Goal: Transaction & Acquisition: Obtain resource

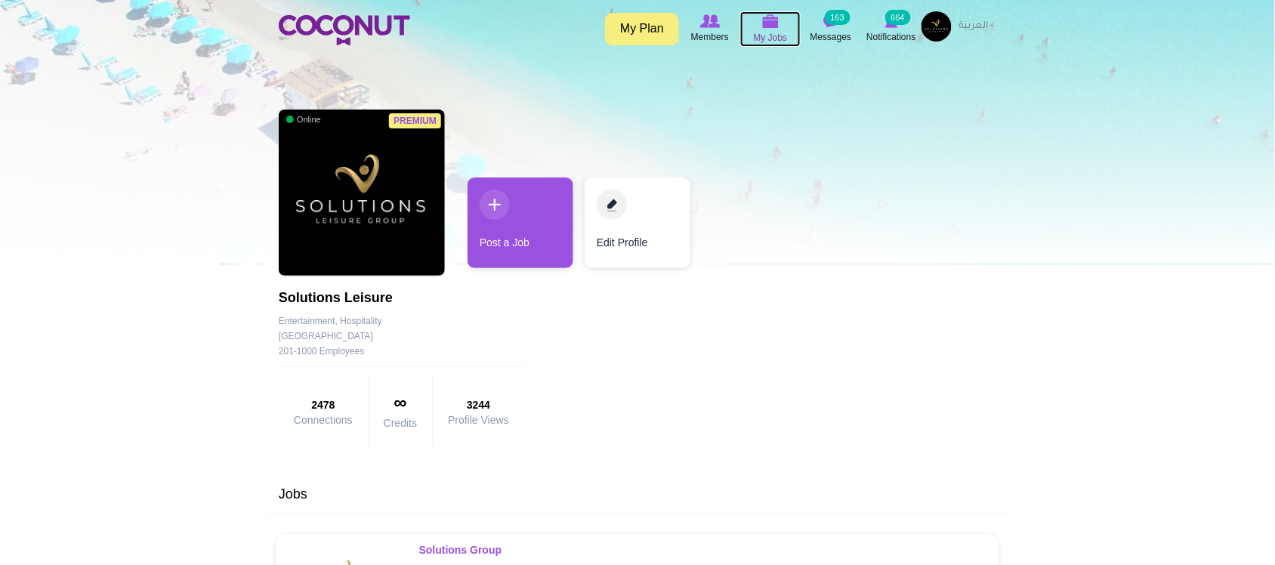
click at [779, 28] on icon at bounding box center [770, 21] width 57 height 17
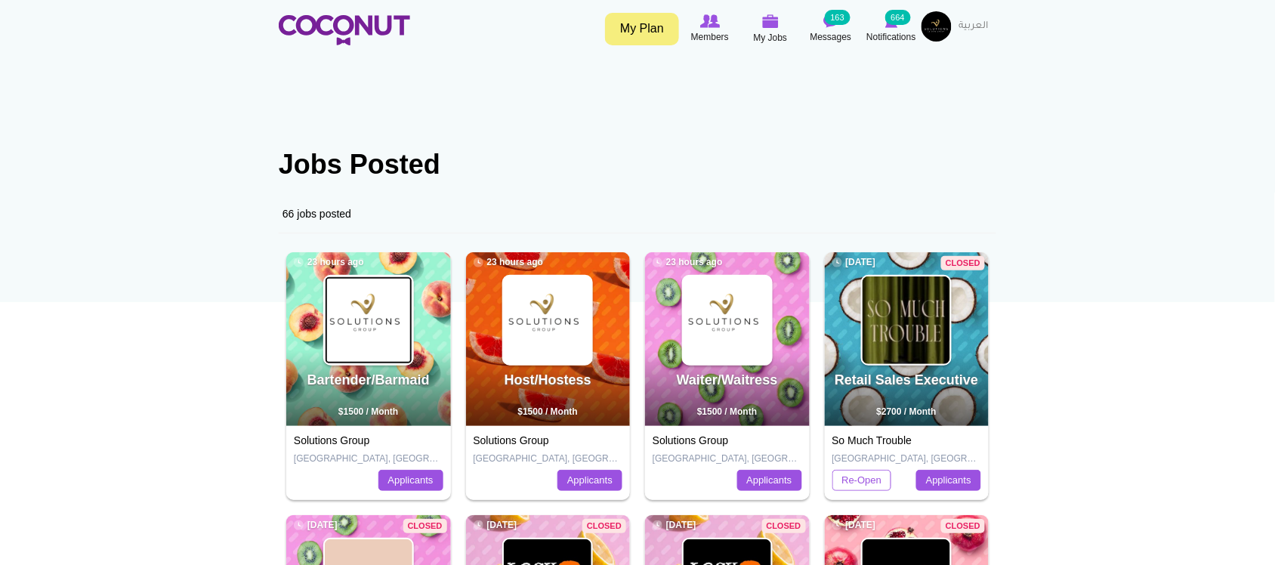
click at [368, 342] on img at bounding box center [369, 321] width 88 height 88
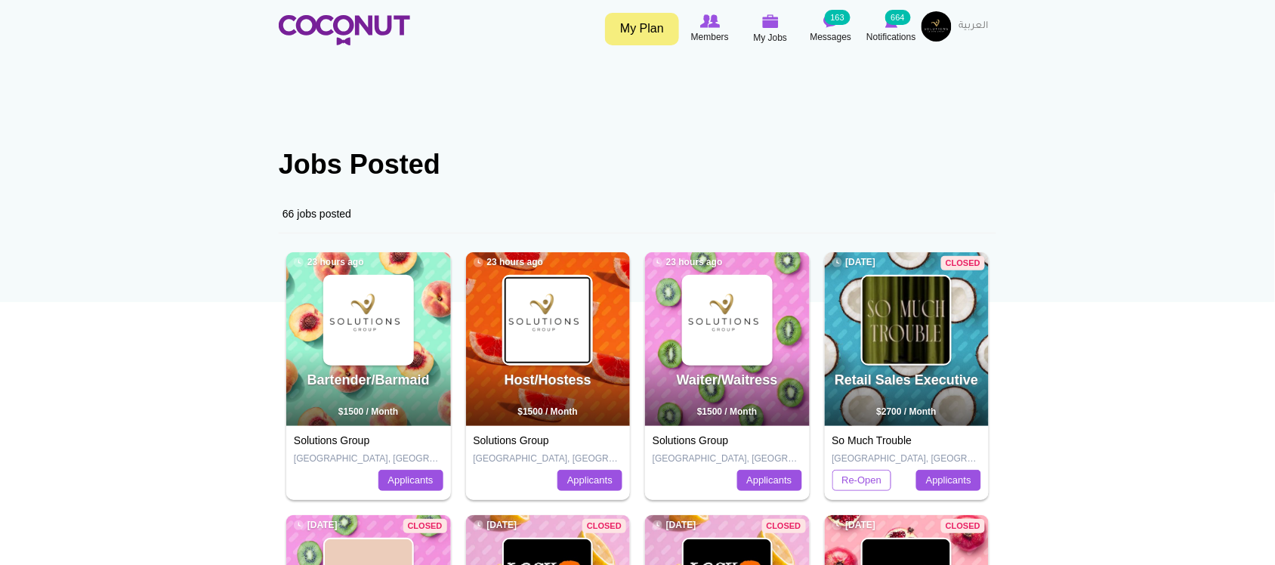
click at [525, 337] on img at bounding box center [548, 321] width 88 height 88
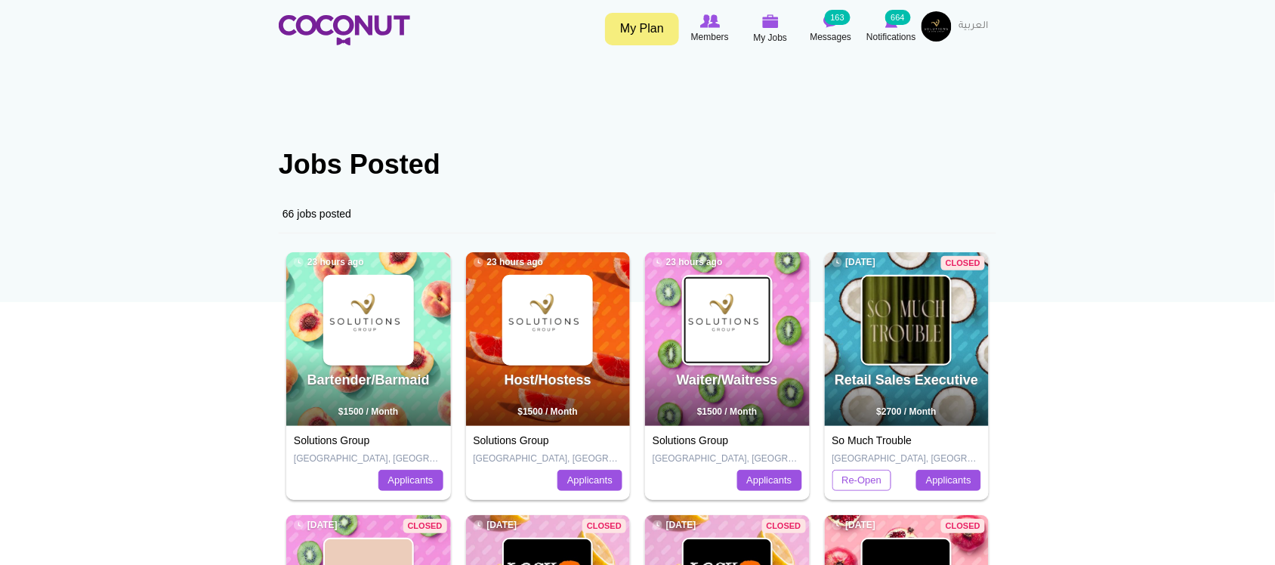
click at [738, 339] on img at bounding box center [728, 321] width 88 height 88
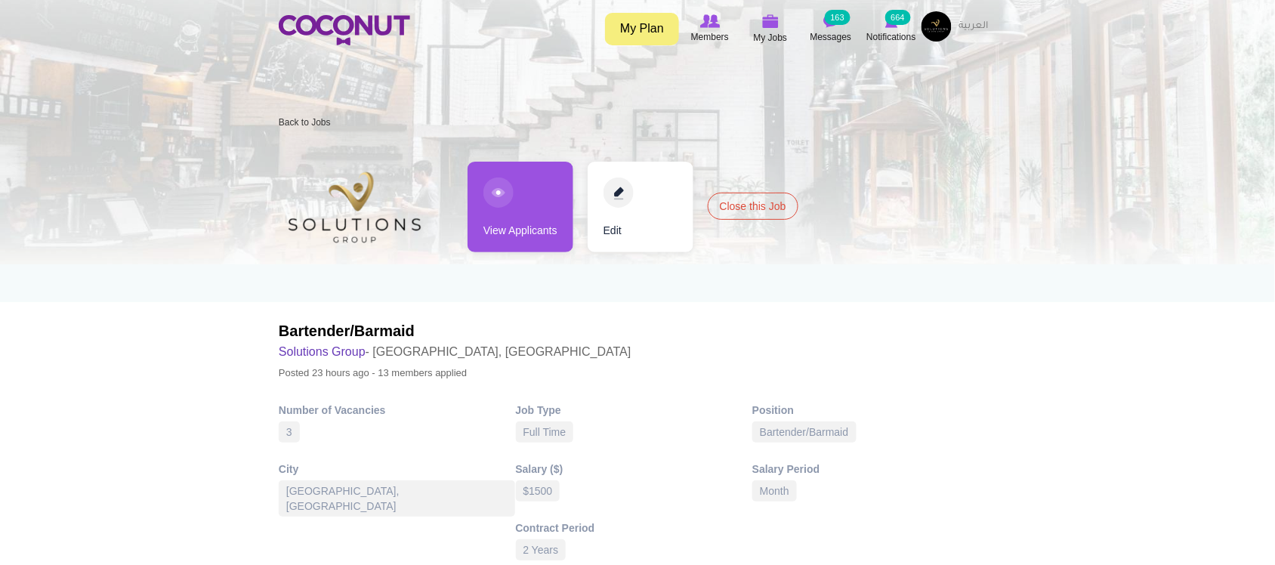
click at [535, 224] on link "View Applicants" at bounding box center [521, 207] width 106 height 91
drag, startPoint x: 527, startPoint y: 255, endPoint x: 534, endPoint y: 235, distance: 21.0
click at [527, 255] on div "Host/Hostess Solutions Group - Abu Dhabi, United Arab Emirates Posted 23 hours …" at bounding box center [638, 265] width 718 height 252
click at [534, 235] on link "View Applicants" at bounding box center [521, 207] width 106 height 91
click at [530, 221] on link "View Applicants" at bounding box center [521, 207] width 106 height 91
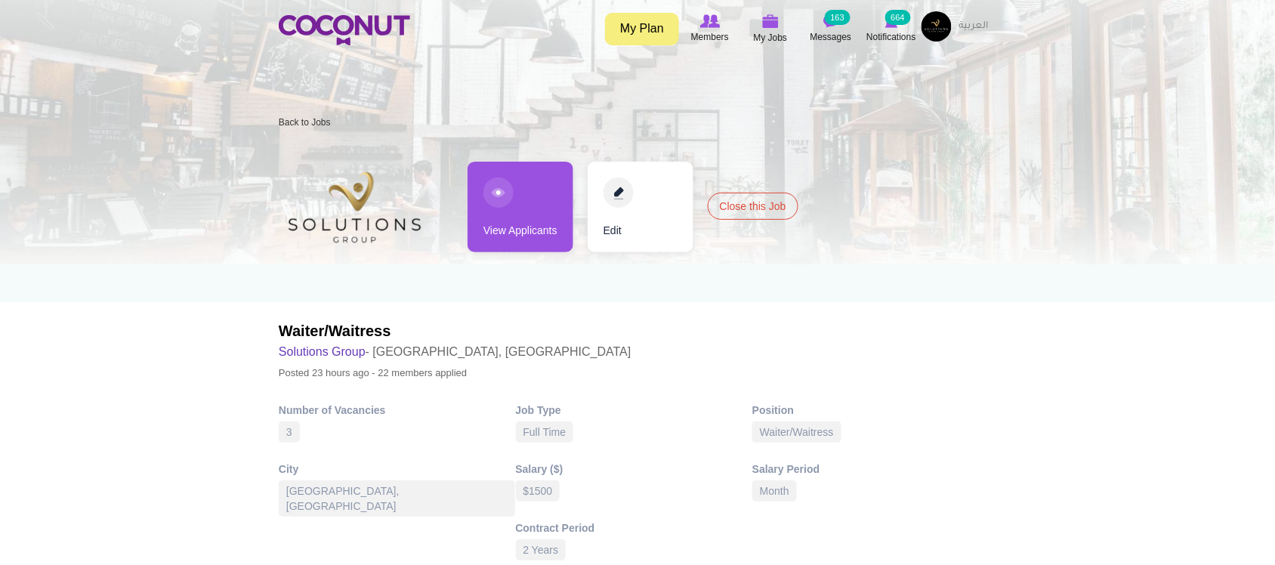
click at [530, 221] on link "View Applicants" at bounding box center [521, 207] width 106 height 91
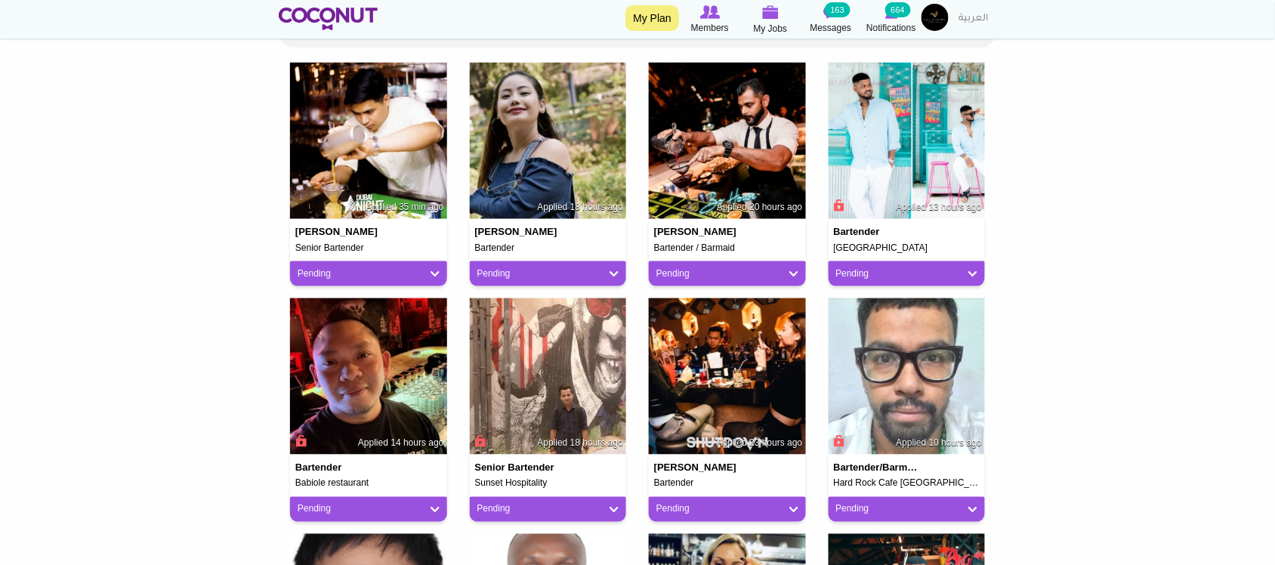
scroll to position [252, 0]
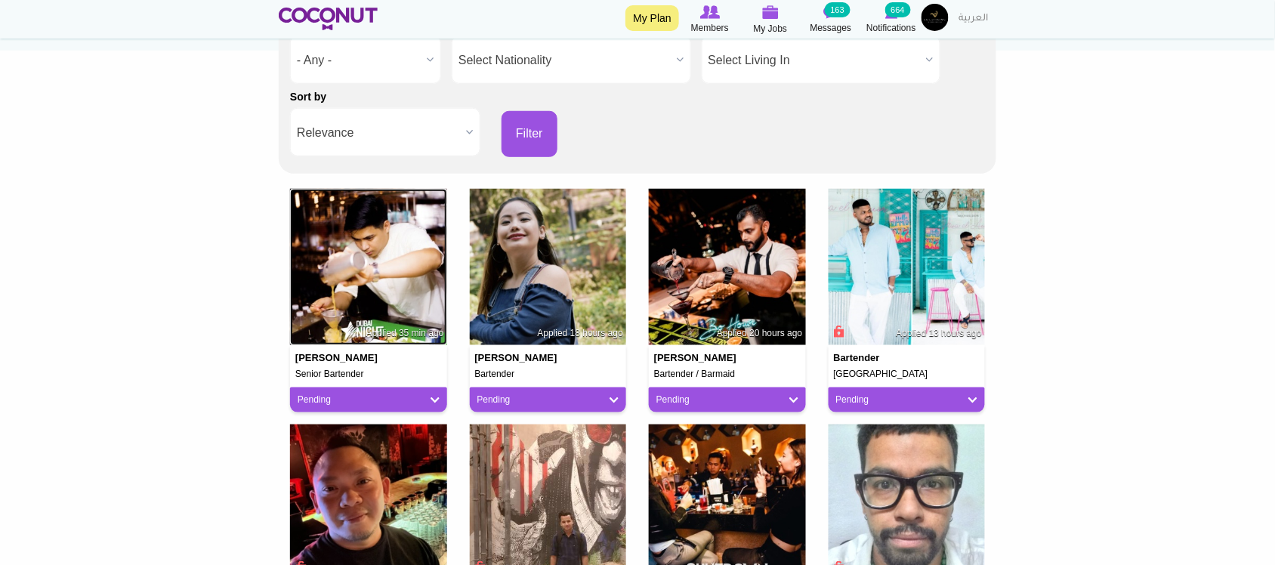
click at [394, 287] on img at bounding box center [368, 267] width 157 height 157
click at [602, 273] on img at bounding box center [548, 267] width 157 height 157
click at [740, 282] on img at bounding box center [727, 267] width 157 height 157
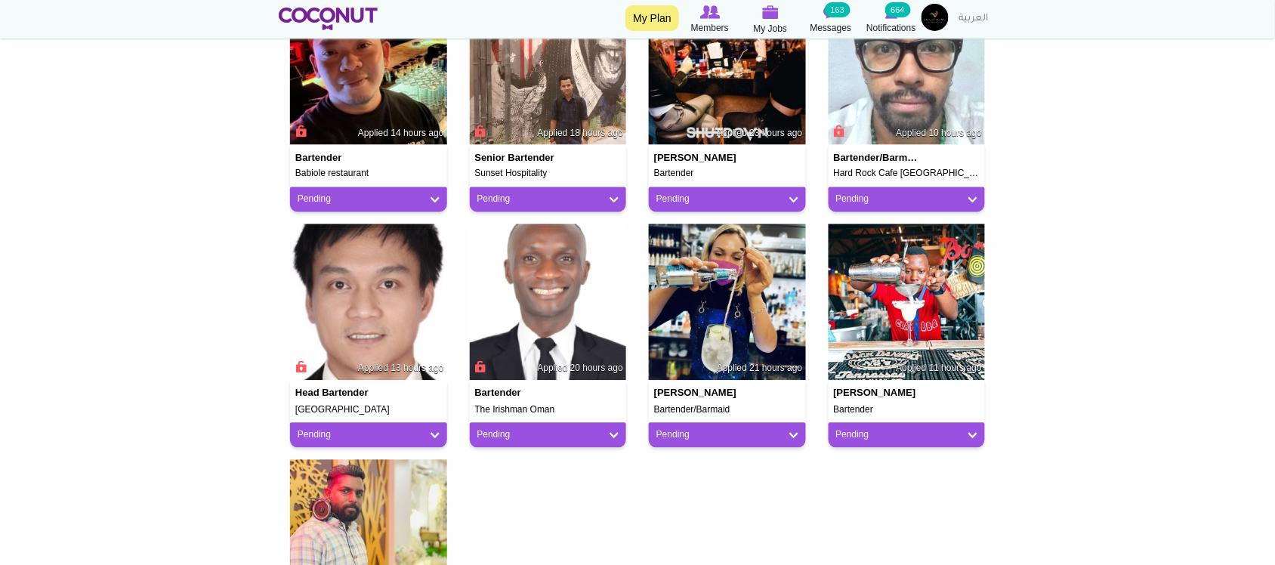
scroll to position [629, 0]
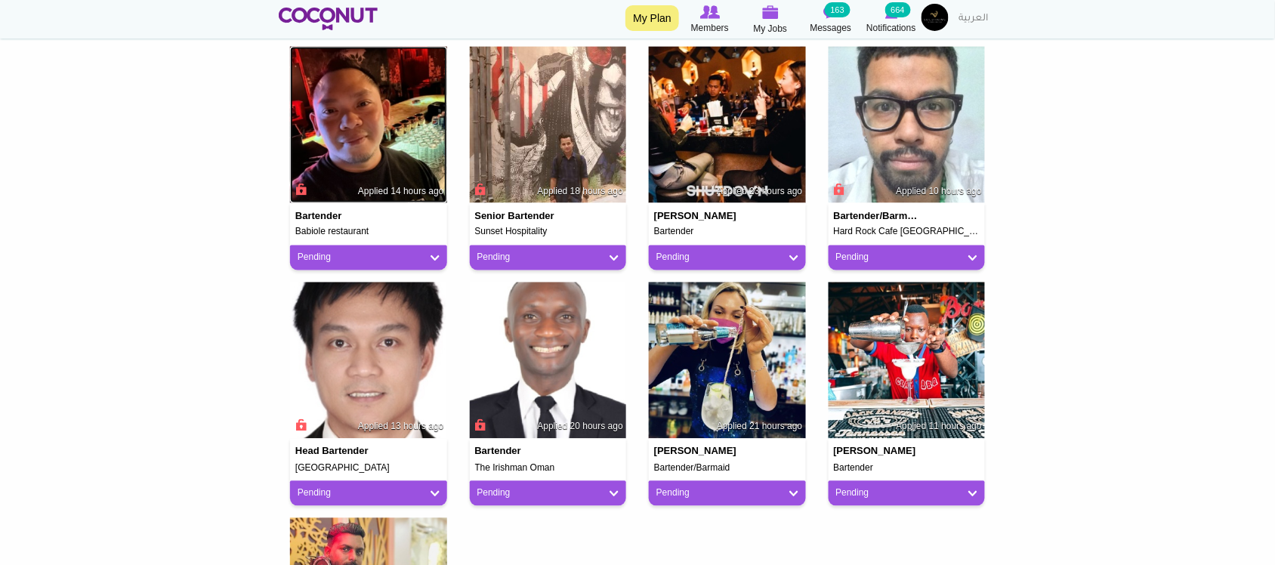
click at [379, 122] on img at bounding box center [368, 125] width 157 height 157
click at [778, 368] on img at bounding box center [727, 361] width 157 height 157
click at [927, 394] on img at bounding box center [907, 361] width 157 height 157
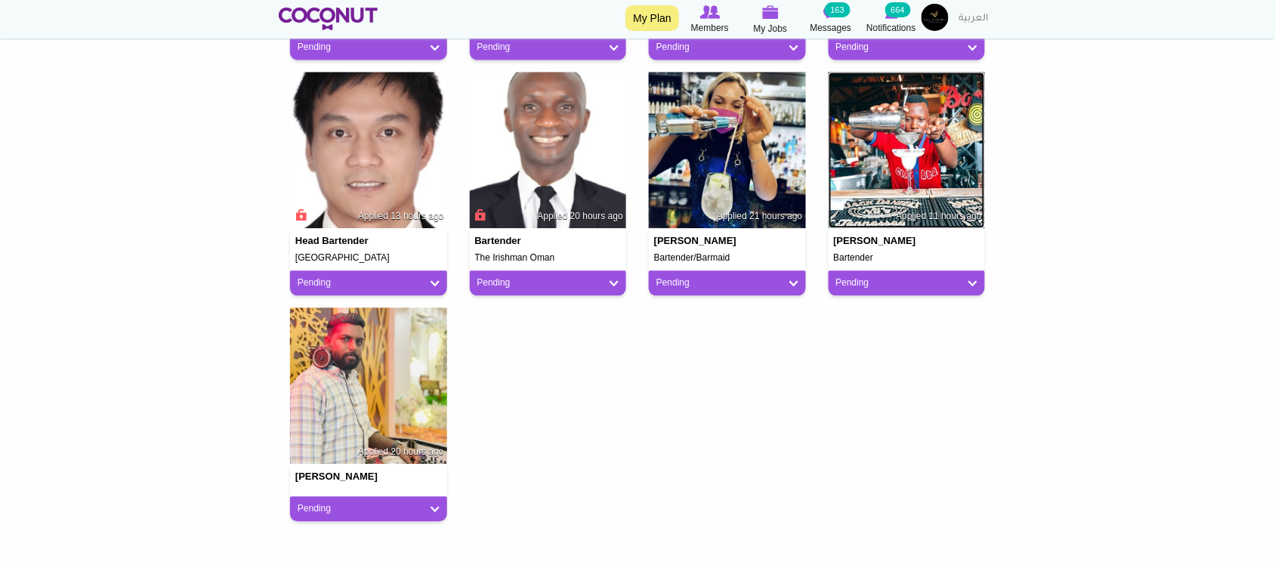
scroll to position [881, 0]
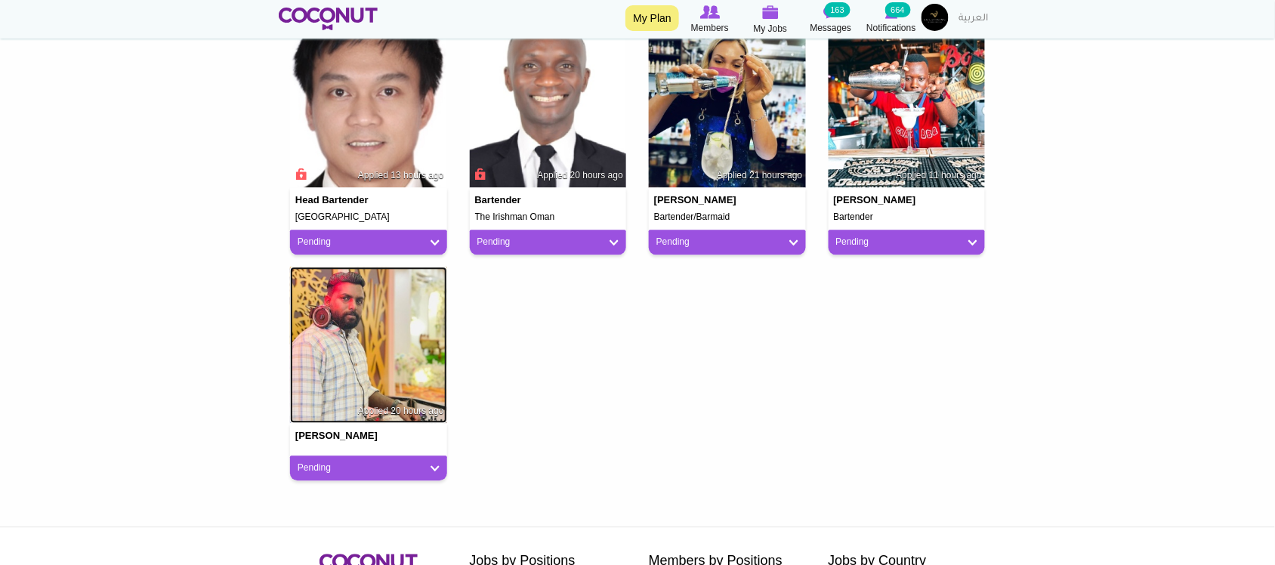
click at [421, 357] on img at bounding box center [368, 345] width 157 height 157
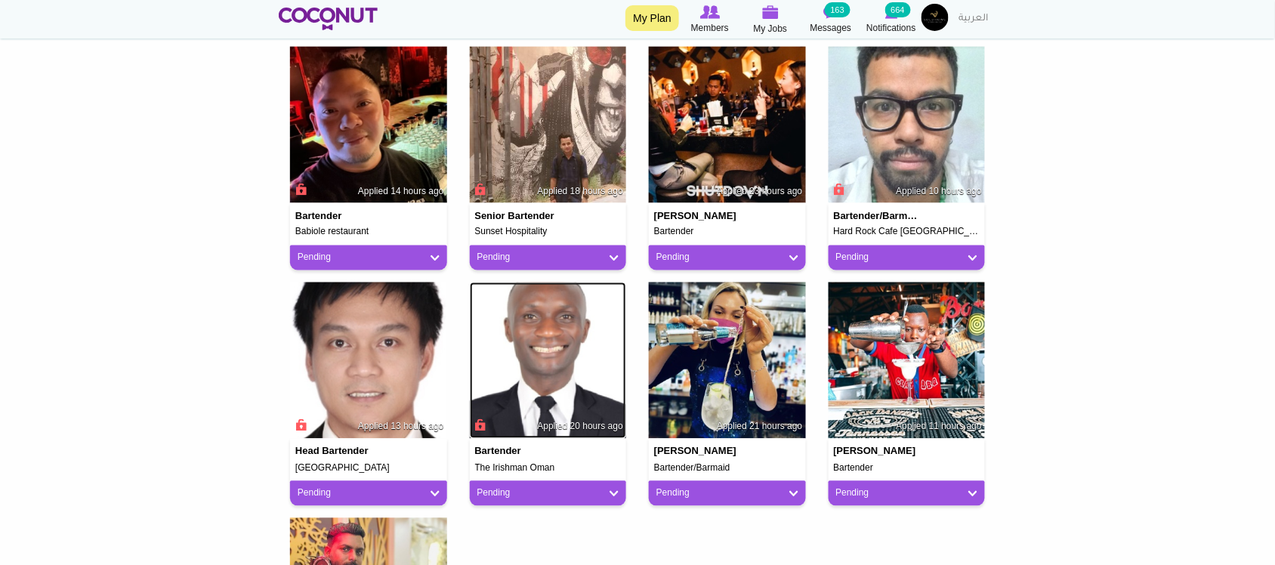
click at [561, 371] on img at bounding box center [548, 361] width 157 height 157
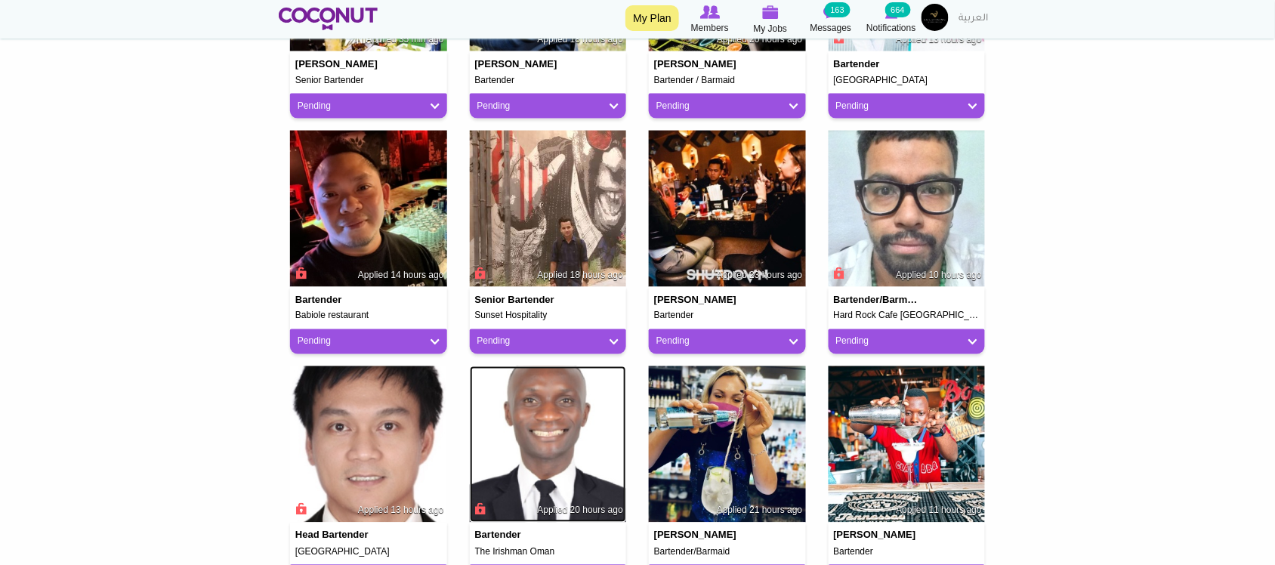
scroll to position [503, 0]
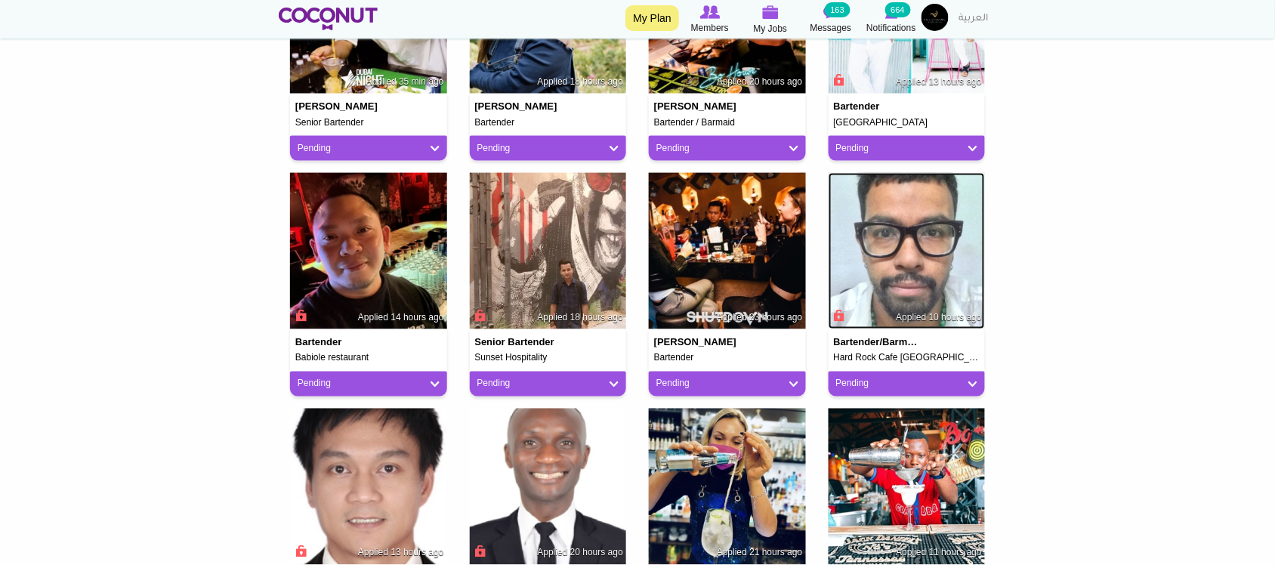
click at [904, 262] on img at bounding box center [907, 251] width 157 height 157
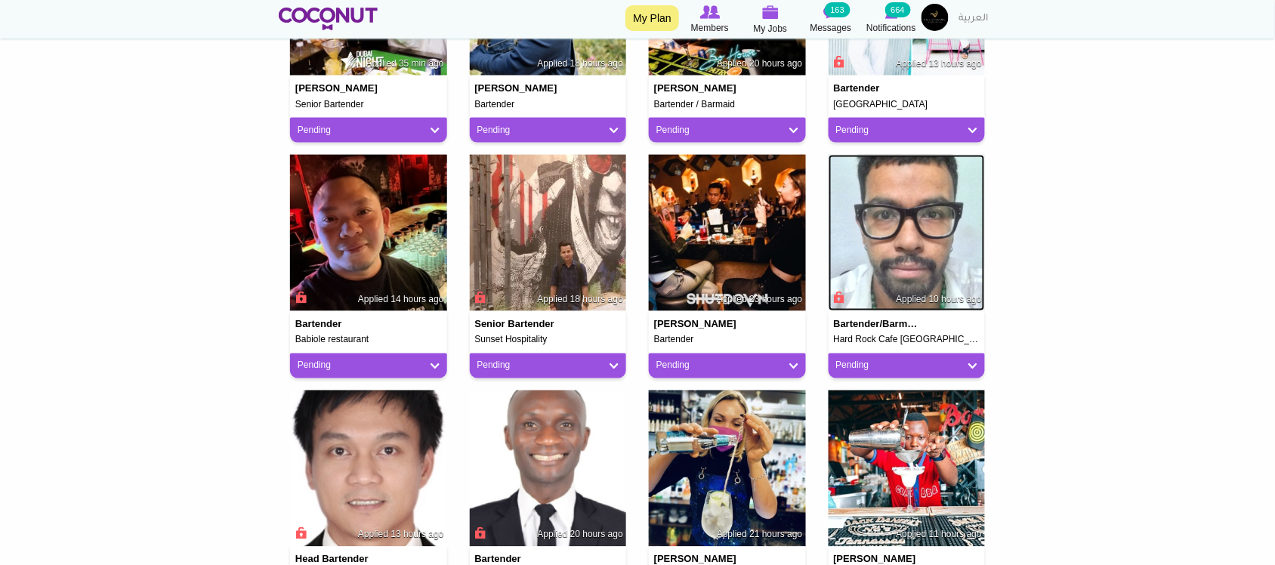
scroll to position [378, 0]
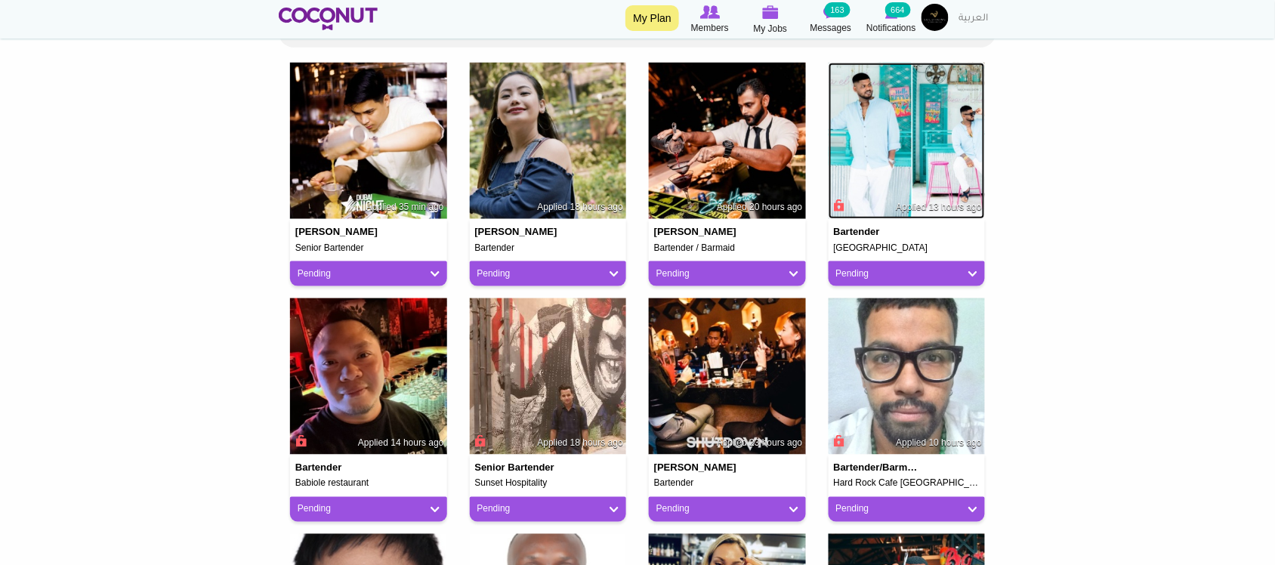
drag, startPoint x: 889, startPoint y: 145, endPoint x: 845, endPoint y: 190, distance: 63.1
click at [889, 145] on img at bounding box center [907, 141] width 157 height 157
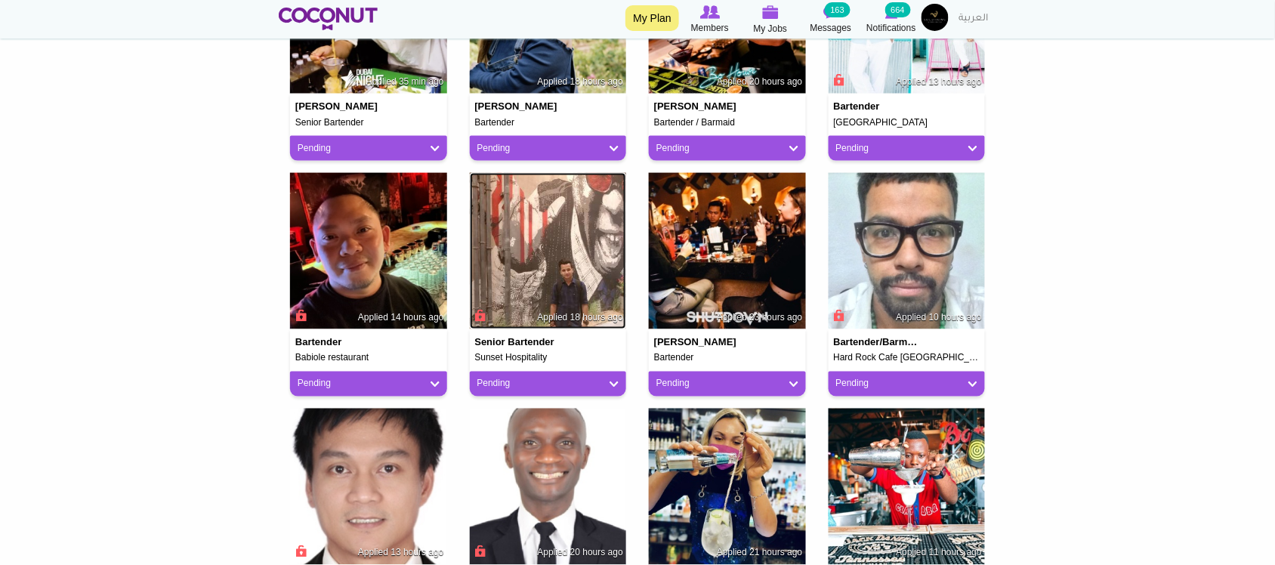
click at [539, 243] on img at bounding box center [548, 251] width 157 height 157
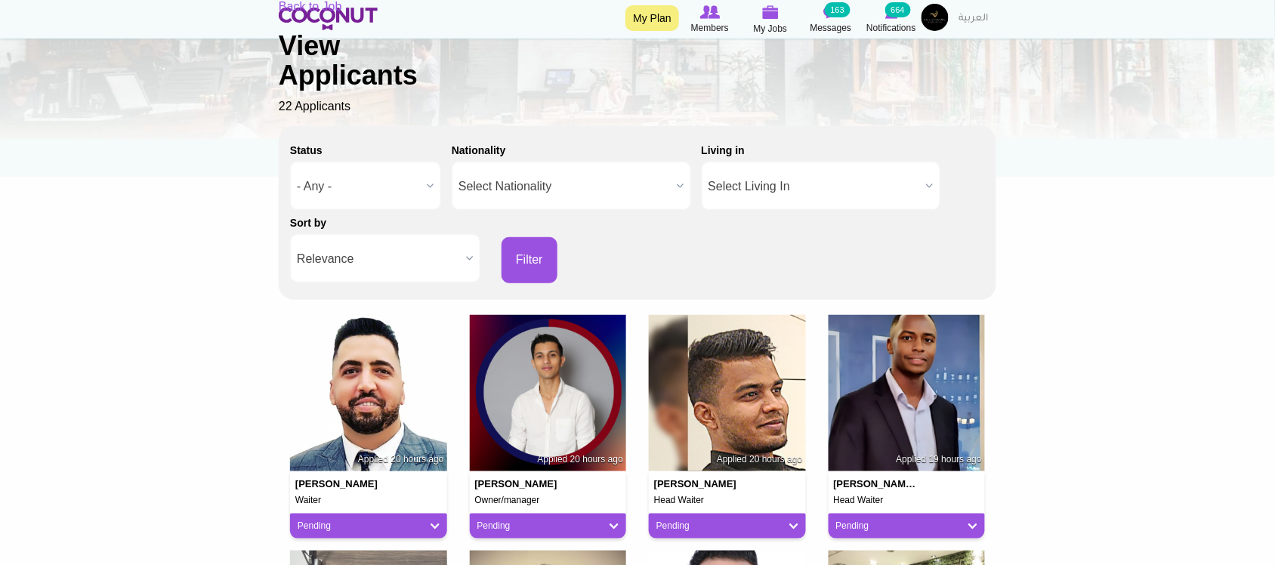
scroll to position [378, 0]
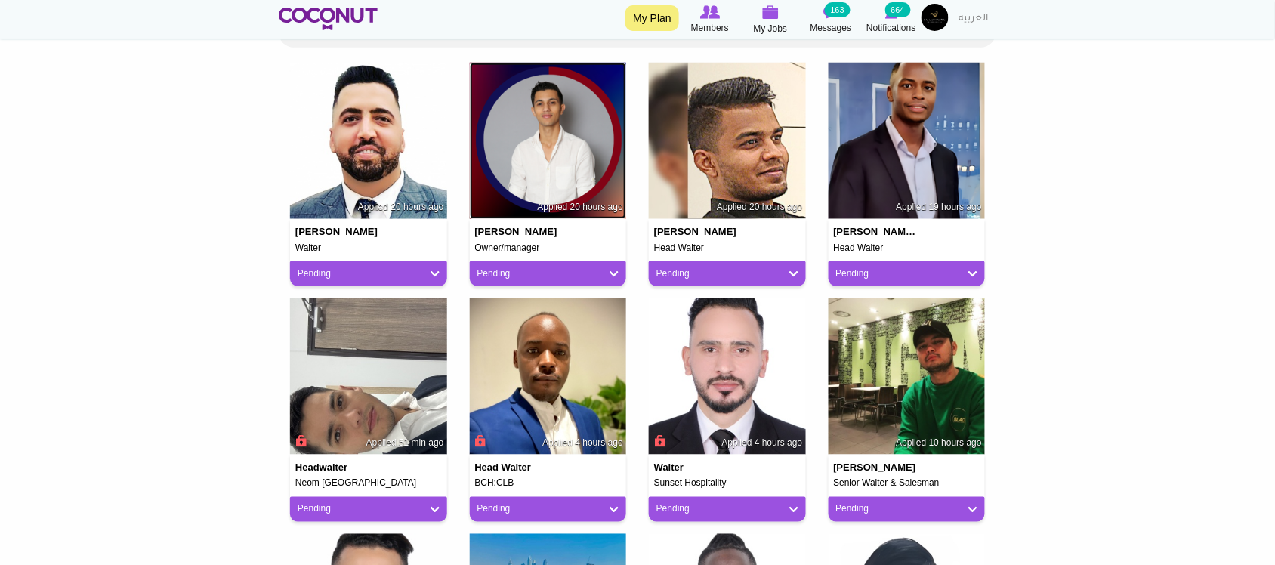
click at [564, 131] on img at bounding box center [548, 141] width 157 height 157
click at [382, 398] on img at bounding box center [368, 376] width 157 height 157
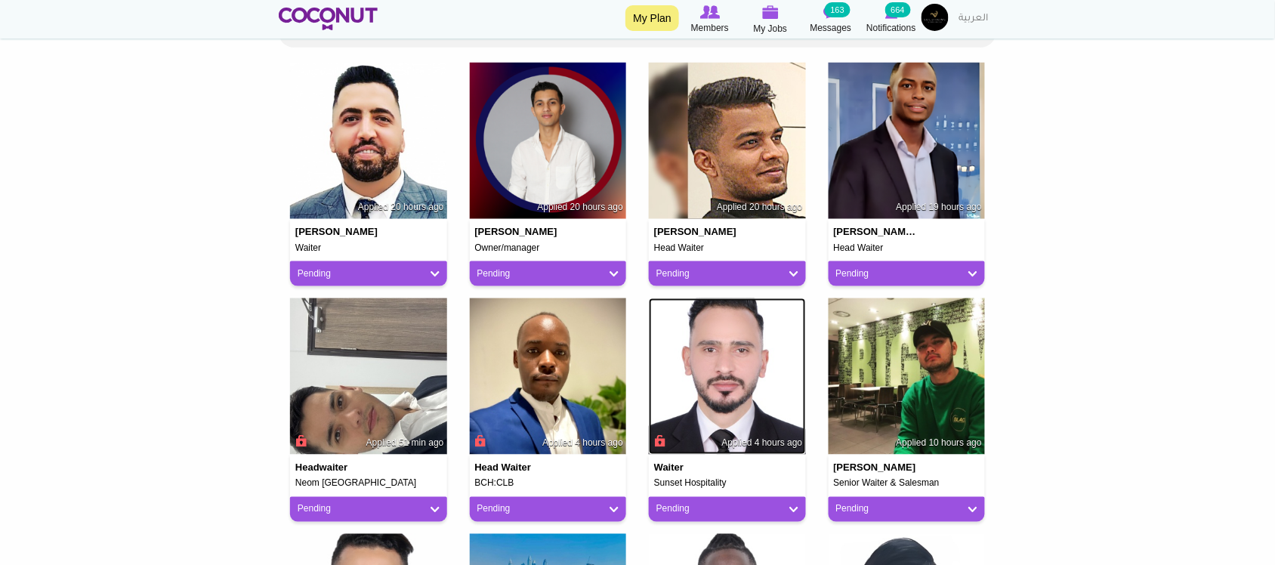
click at [737, 410] on img at bounding box center [727, 376] width 157 height 157
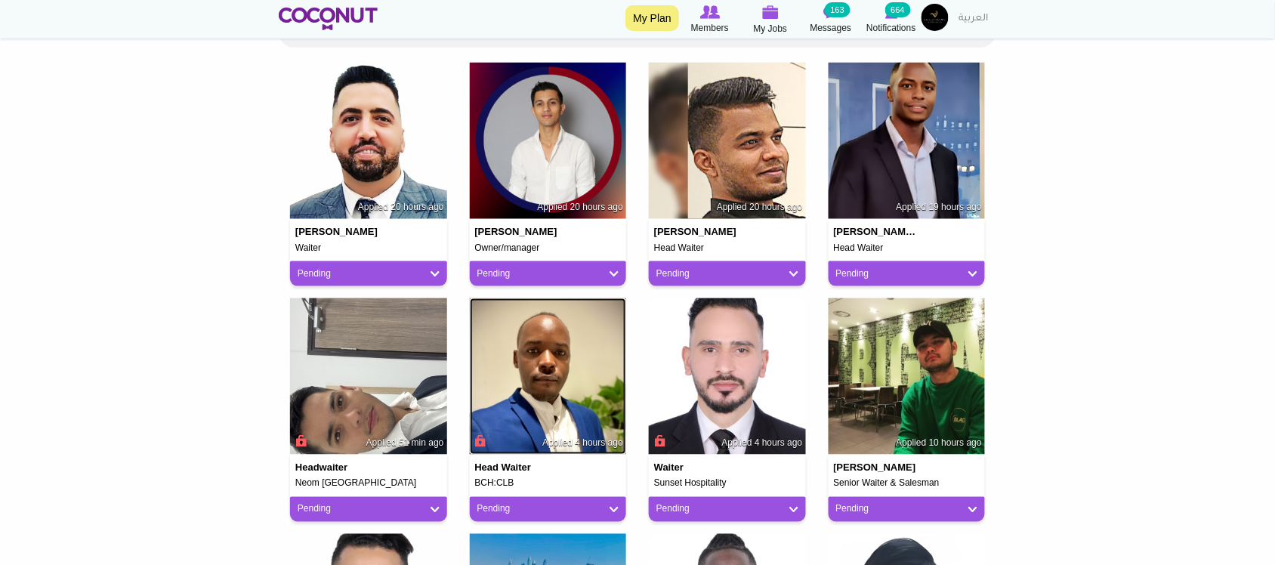
click at [571, 416] on img at bounding box center [548, 376] width 157 height 157
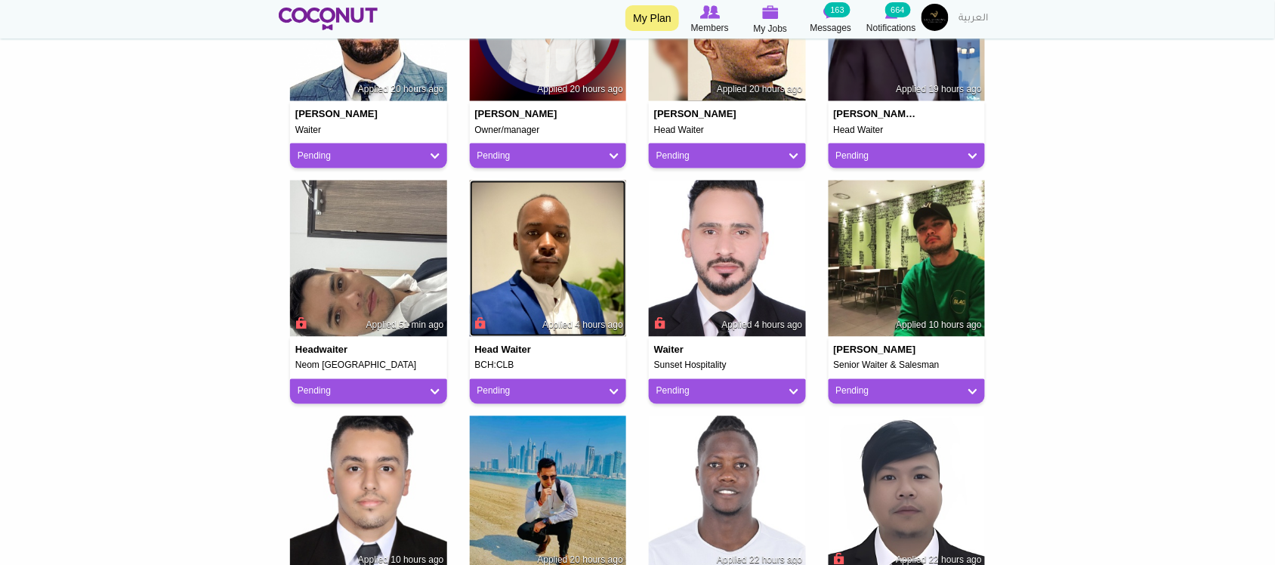
scroll to position [629, 0]
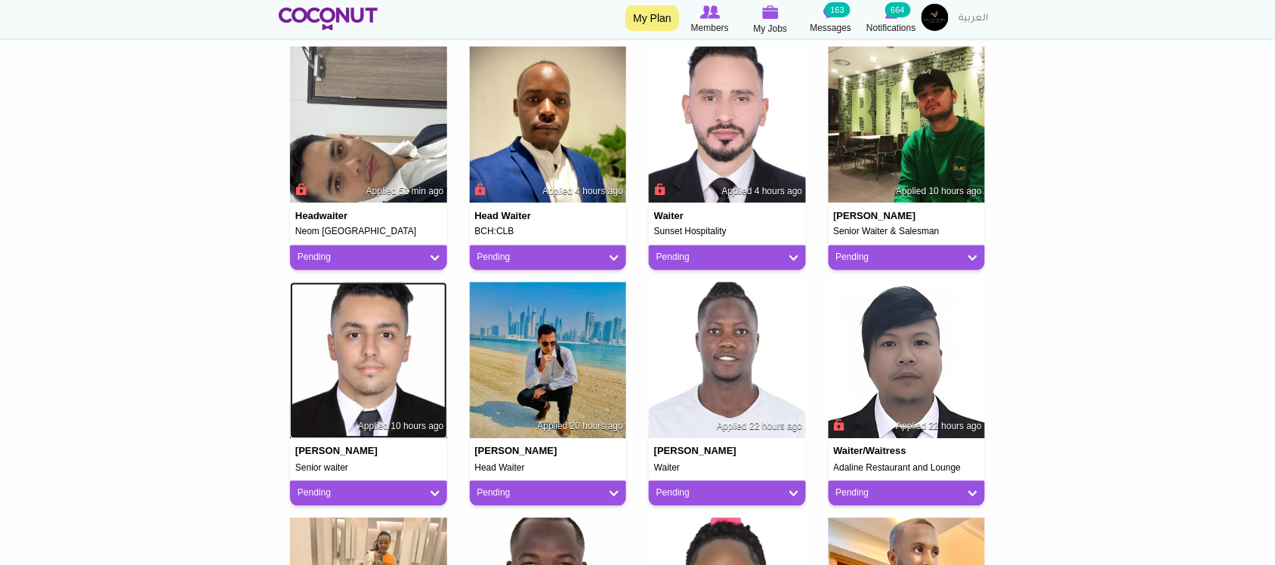
click at [359, 361] on img at bounding box center [368, 361] width 157 height 157
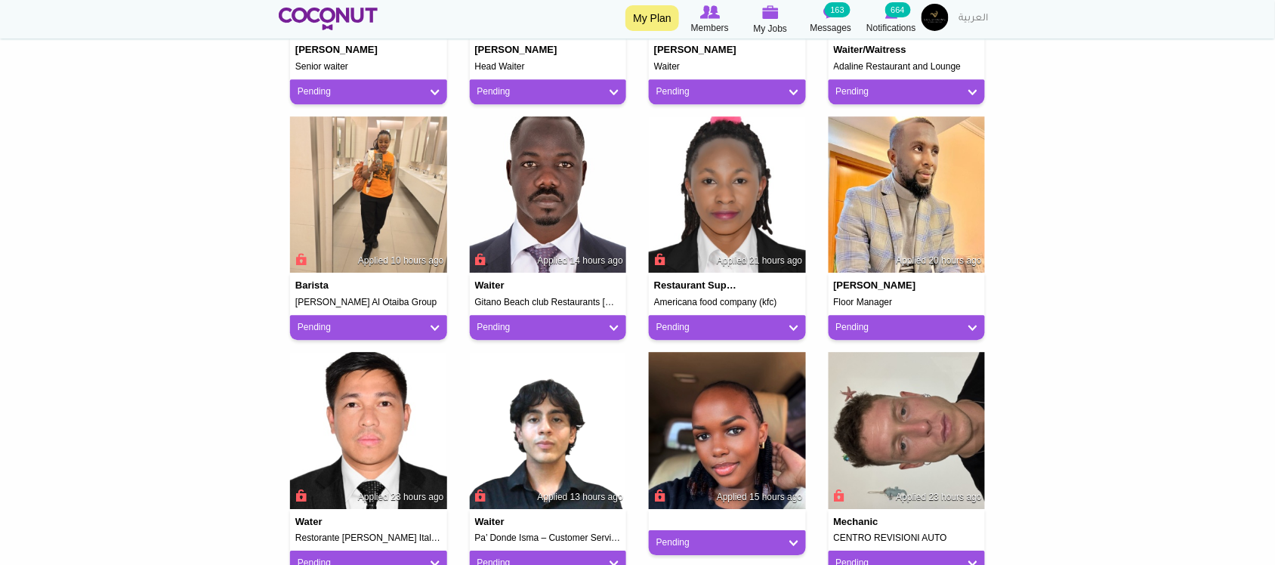
scroll to position [1133, 0]
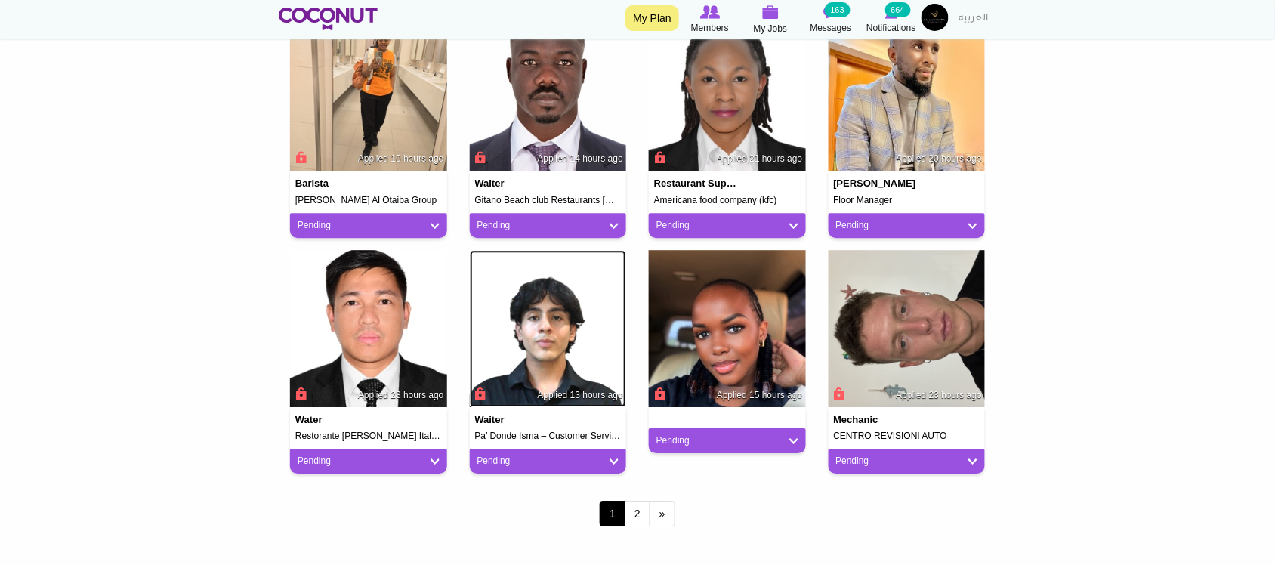
click at [561, 364] on img at bounding box center [548, 328] width 157 height 157
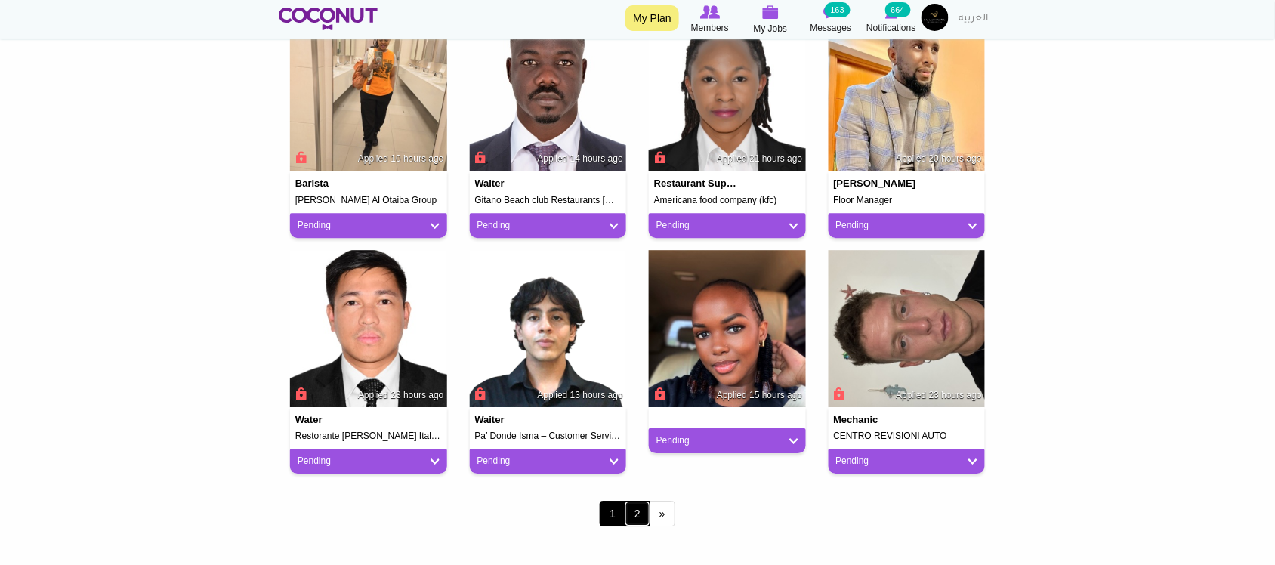
click at [640, 521] on link "2" at bounding box center [638, 514] width 26 height 26
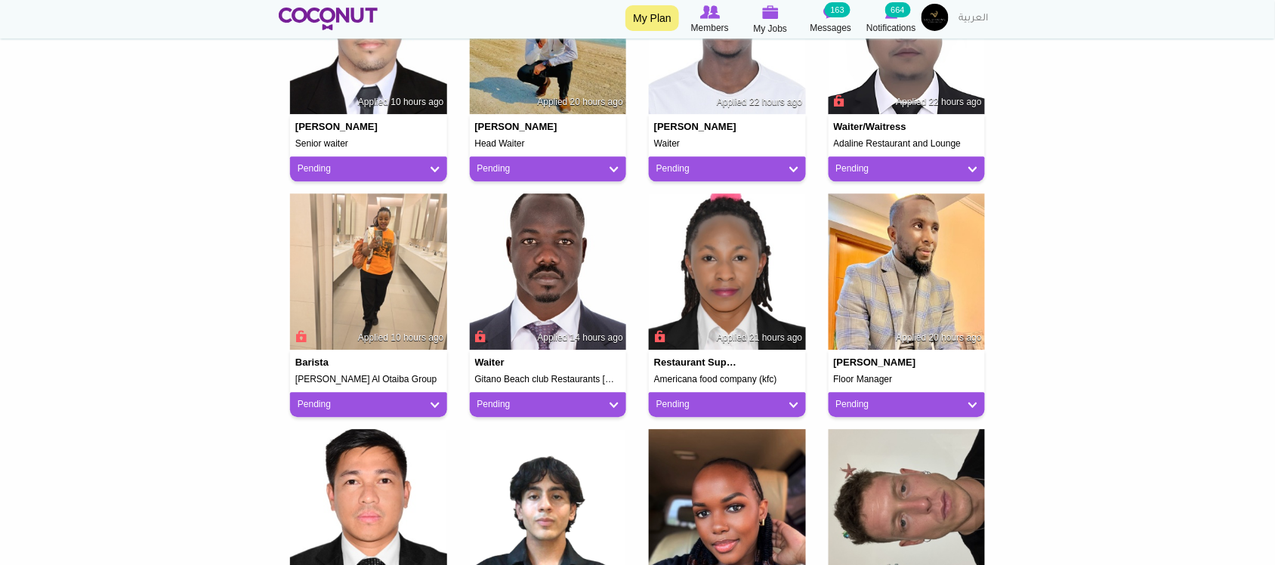
scroll to position [756, 0]
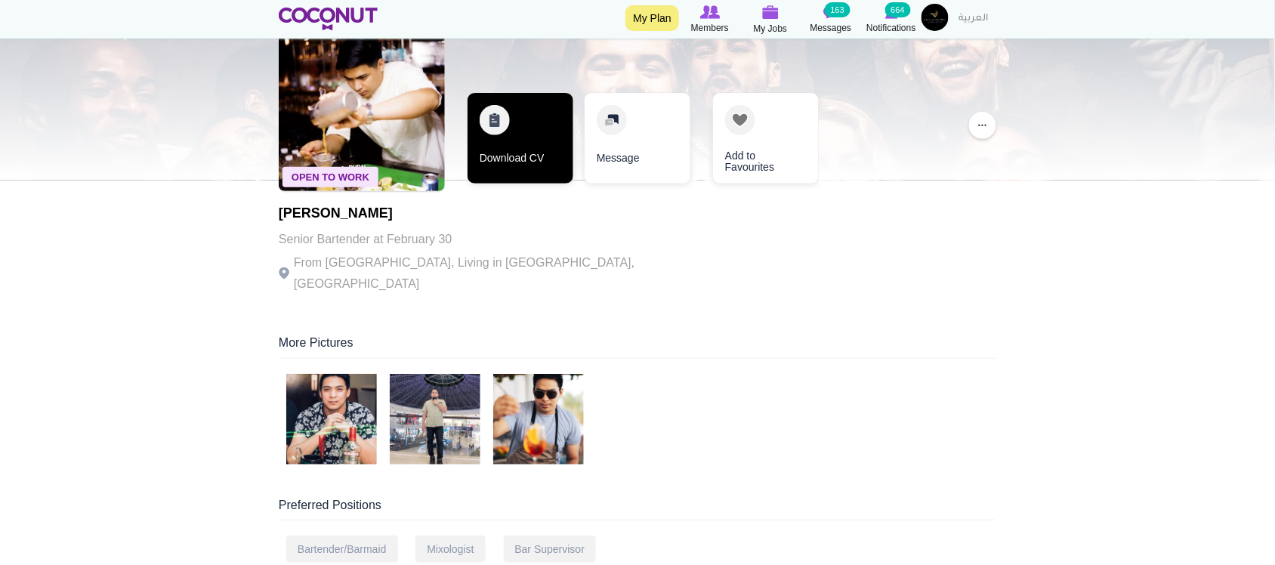
scroll to position [125, 0]
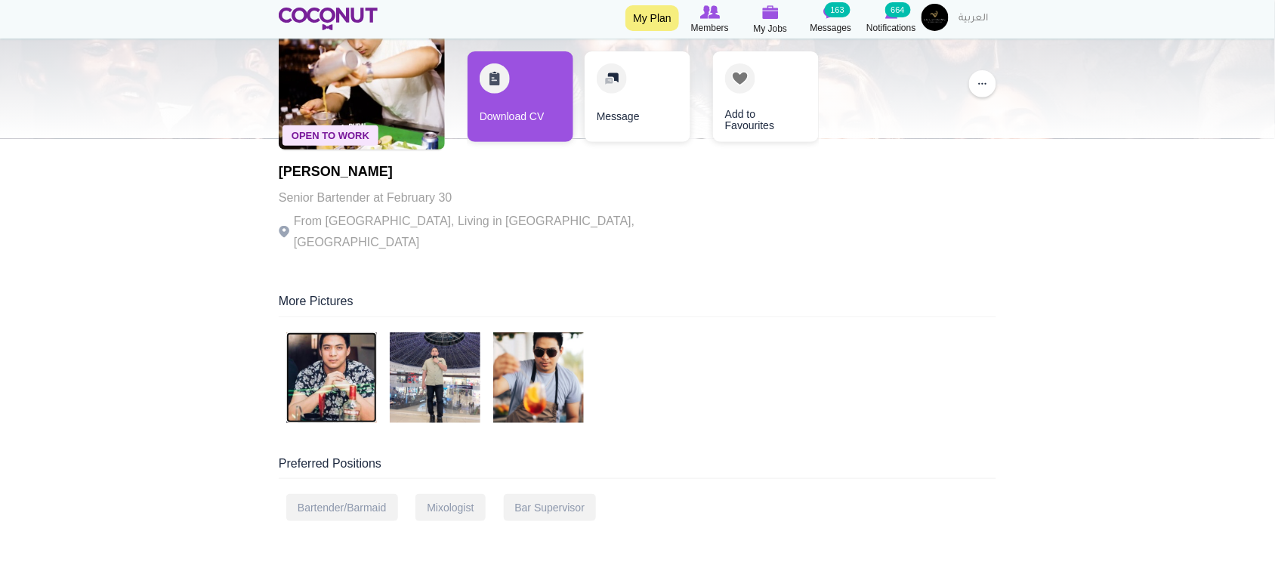
click at [340, 363] on img at bounding box center [331, 377] width 91 height 91
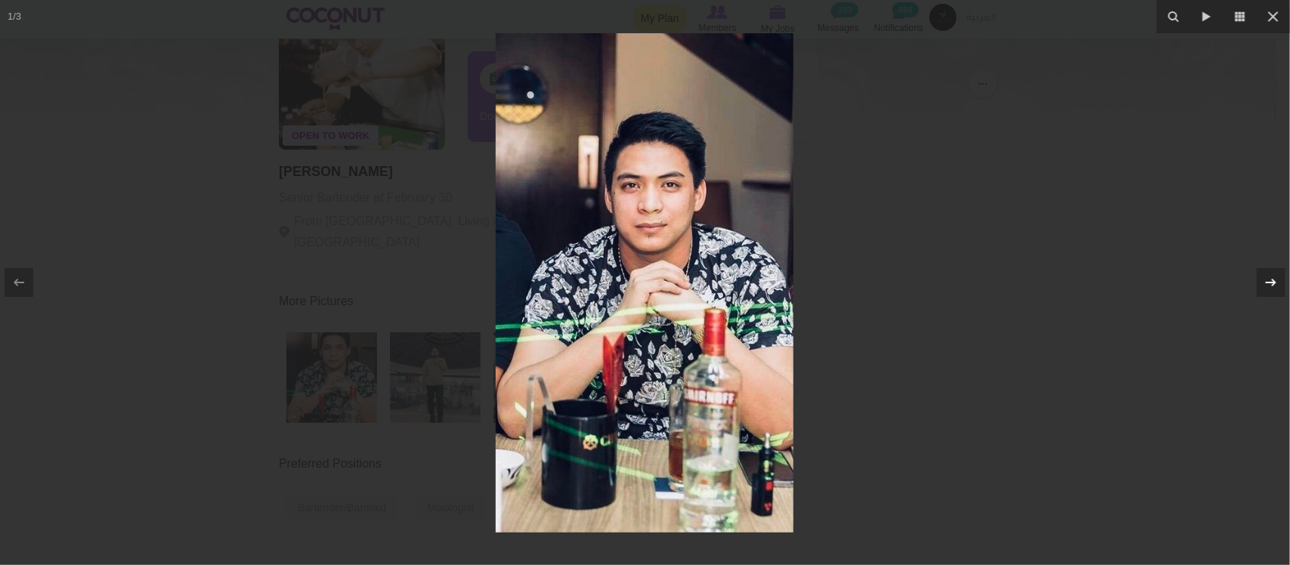
click at [1272, 280] on icon at bounding box center [1271, 283] width 18 height 18
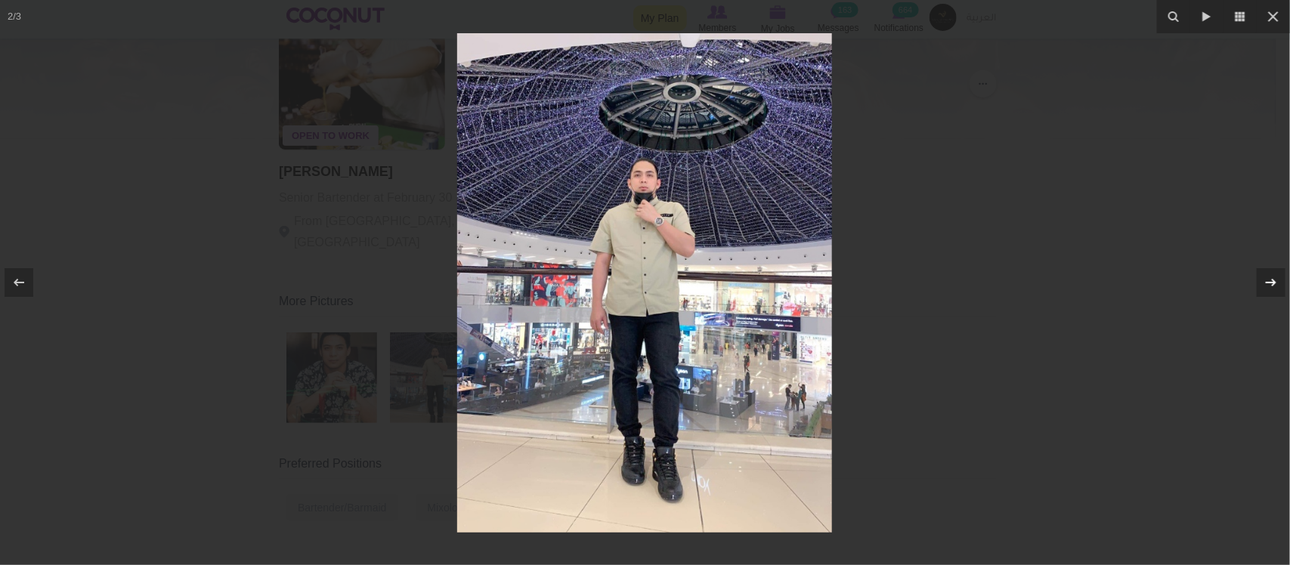
click at [1275, 282] on icon at bounding box center [1271, 283] width 11 height 8
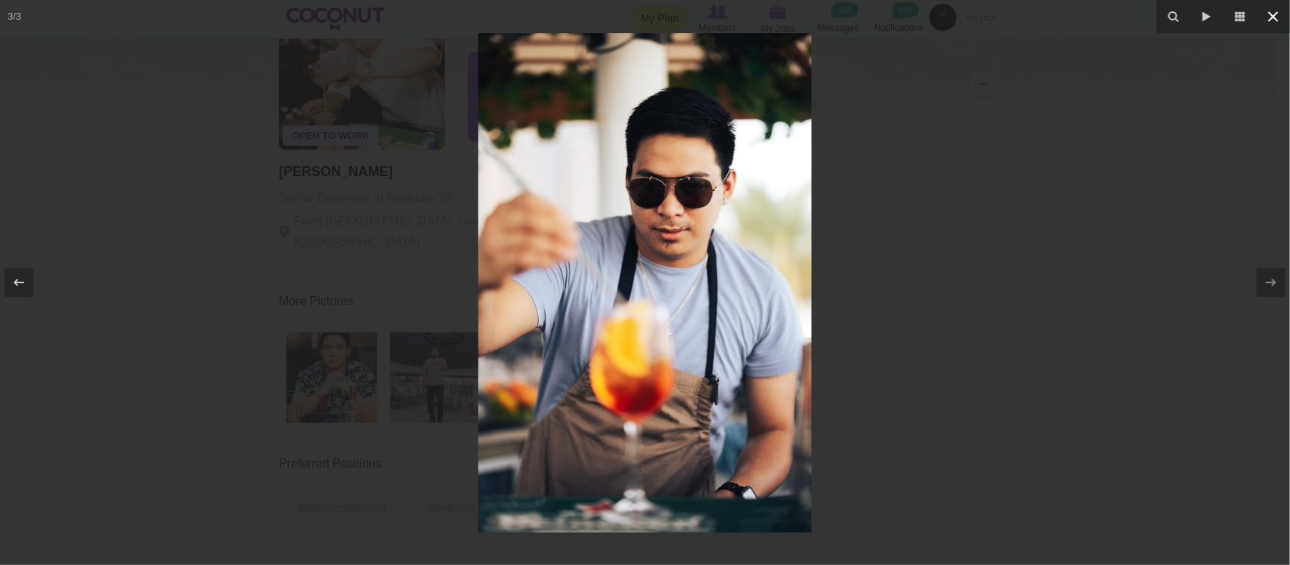
click at [1275, 10] on icon at bounding box center [1273, 17] width 18 height 18
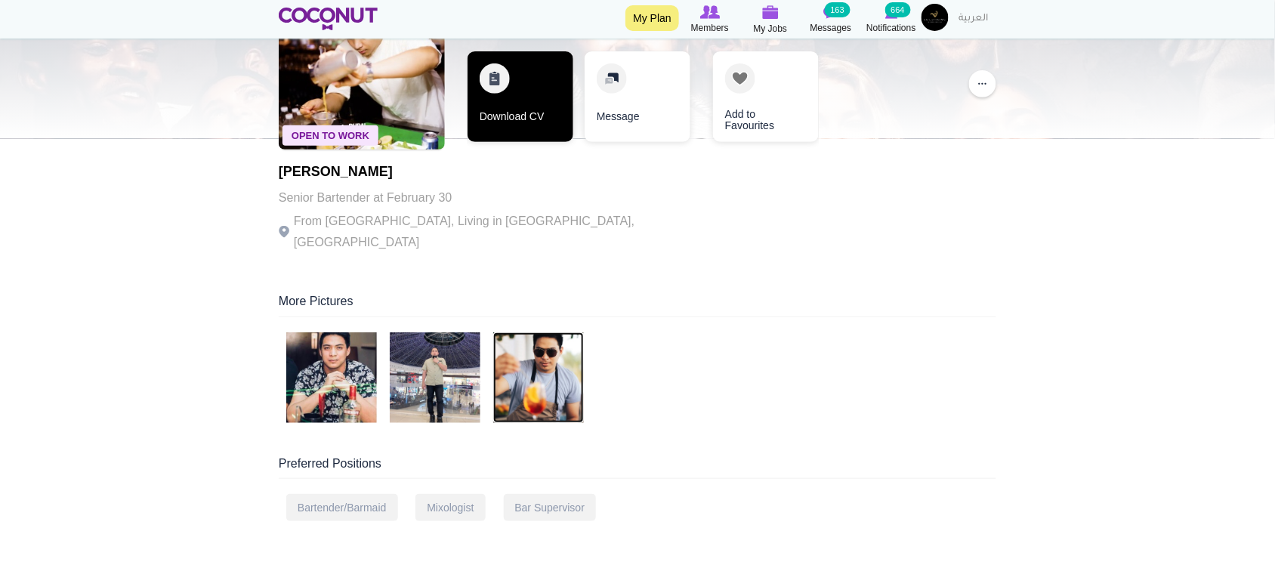
click at [533, 121] on link "Download CV" at bounding box center [521, 96] width 106 height 91
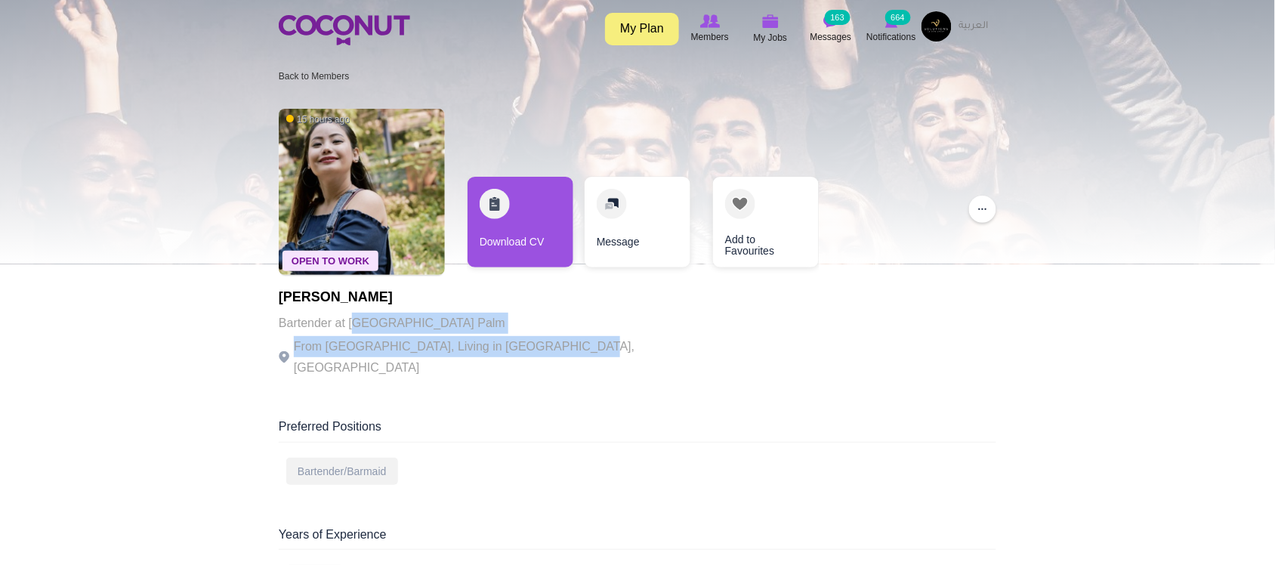
drag, startPoint x: 360, startPoint y: 333, endPoint x: 567, endPoint y: 280, distance: 213.1
click at [576, 342] on div "Open To Work 15 hours ago [PERSON_NAME] Bartender at [GEOGRAPHIC_DATA] Palm Fro…" at bounding box center [638, 244] width 718 height 287
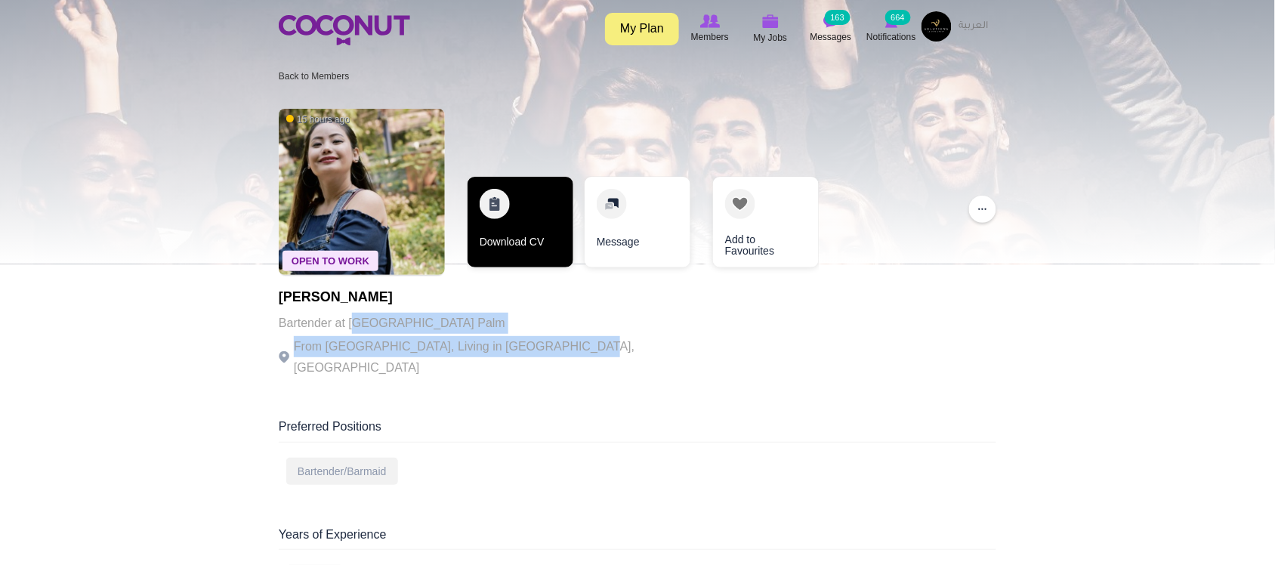
click at [546, 240] on link "Download CV" at bounding box center [521, 222] width 106 height 91
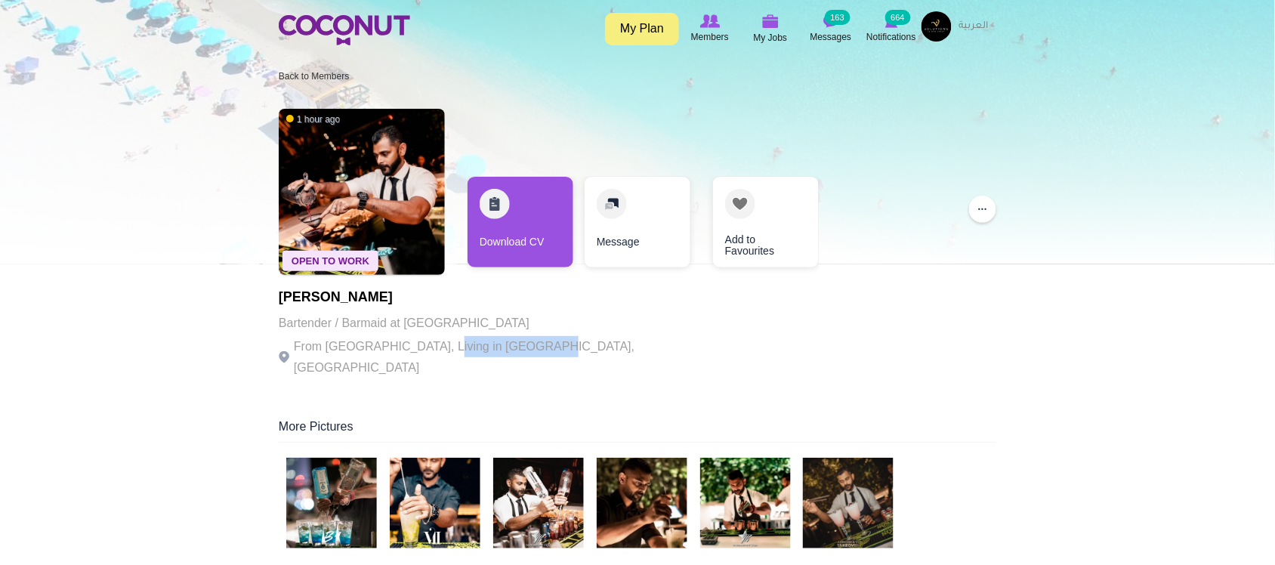
drag, startPoint x: 429, startPoint y: 350, endPoint x: 526, endPoint y: 350, distance: 96.7
click at [526, 350] on p "From [GEOGRAPHIC_DATA], Living in [GEOGRAPHIC_DATA], [GEOGRAPHIC_DATA]" at bounding box center [487, 357] width 416 height 42
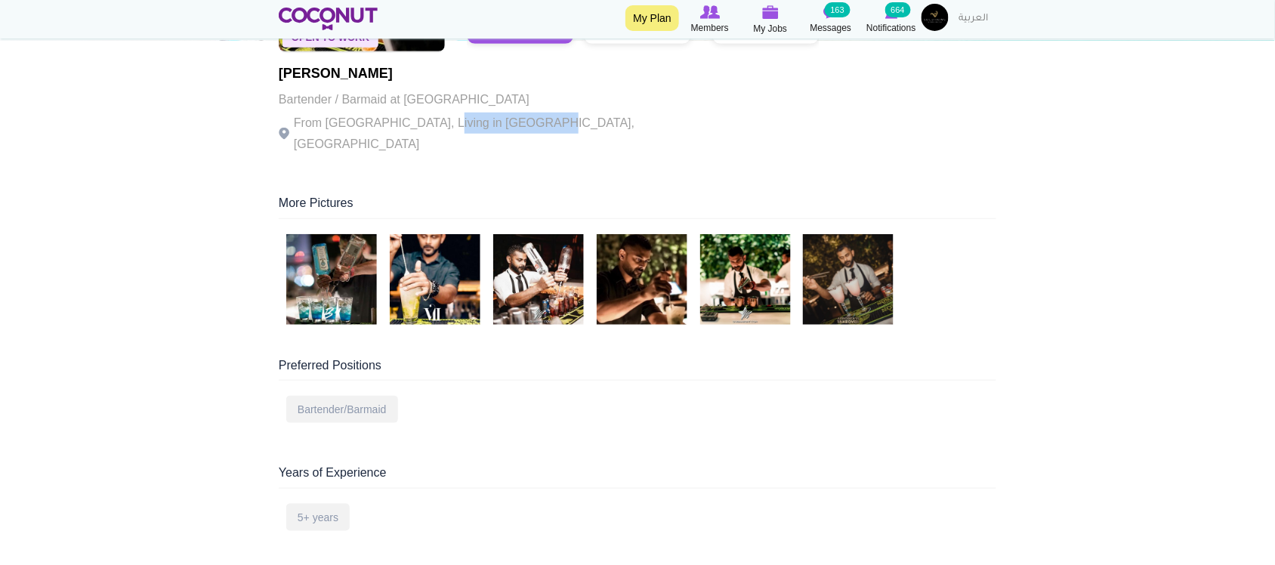
scroll to position [125, 0]
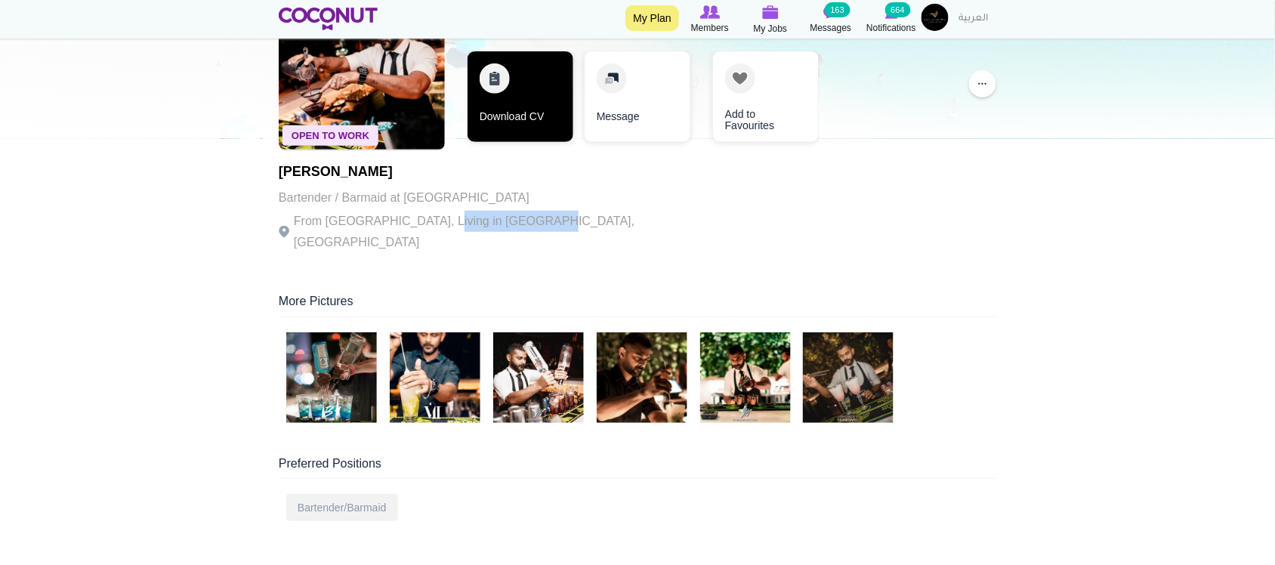
click at [546, 126] on link "Download CV" at bounding box center [521, 96] width 106 height 91
click at [499, 114] on link "Download CV" at bounding box center [521, 96] width 106 height 91
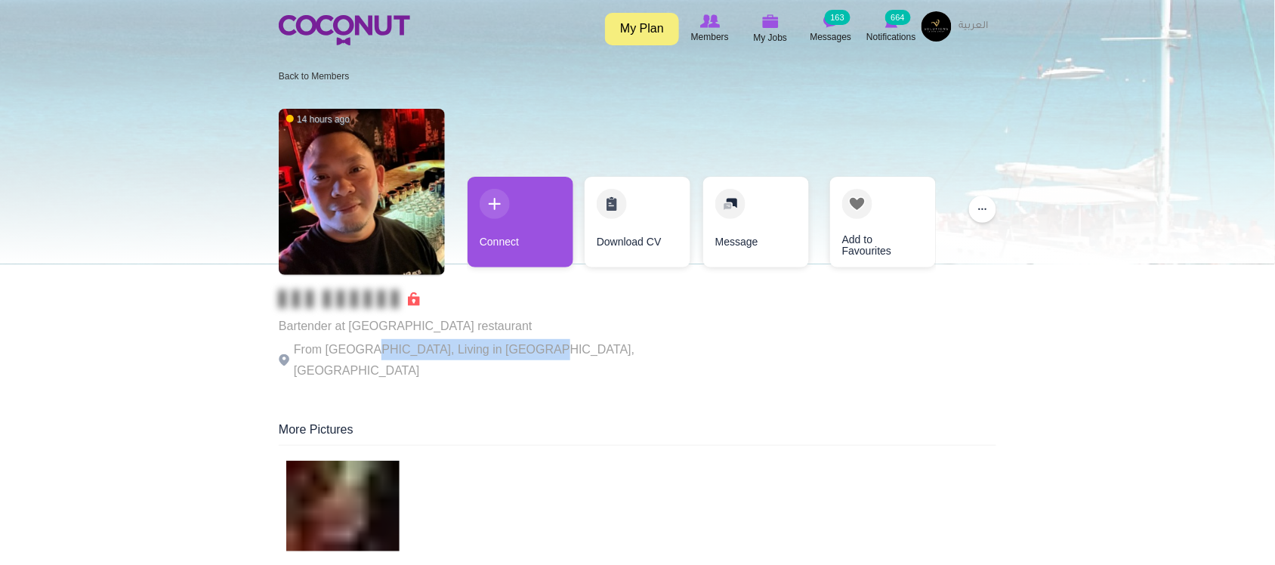
drag, startPoint x: 425, startPoint y: 352, endPoint x: 516, endPoint y: 357, distance: 91.6
click at [516, 357] on p "From Philippines, Living in Dubai, United Arab Emirates" at bounding box center [487, 360] width 416 height 42
click at [514, 349] on p "From Philippines, Living in Dubai, United Arab Emirates" at bounding box center [487, 360] width 416 height 42
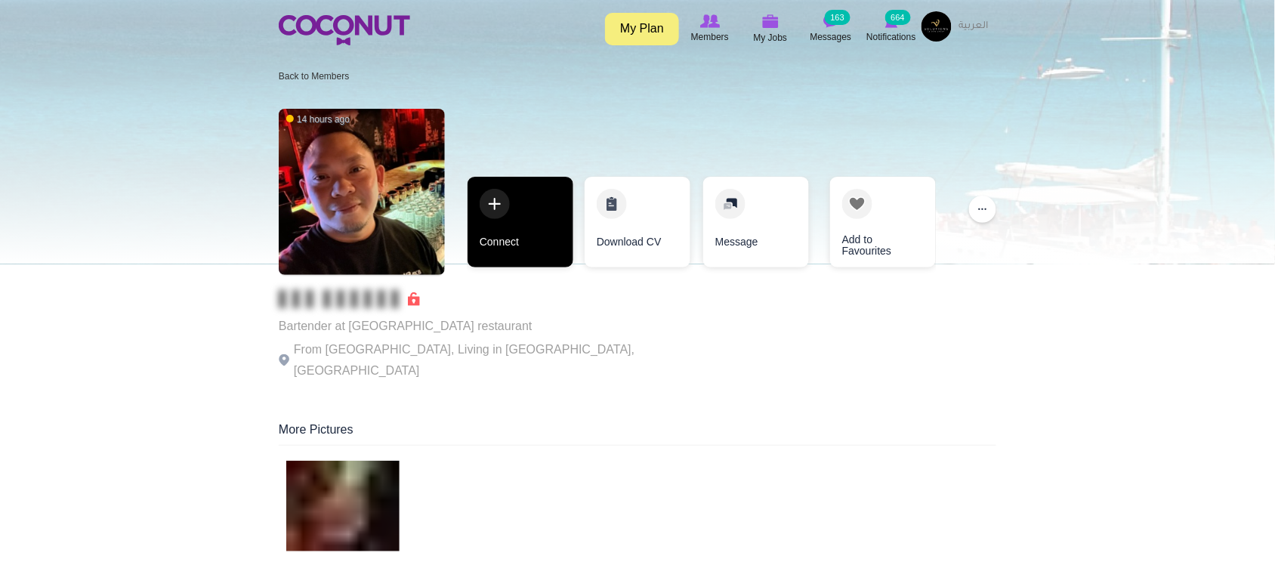
click at [520, 232] on link "Connect" at bounding box center [521, 222] width 106 height 91
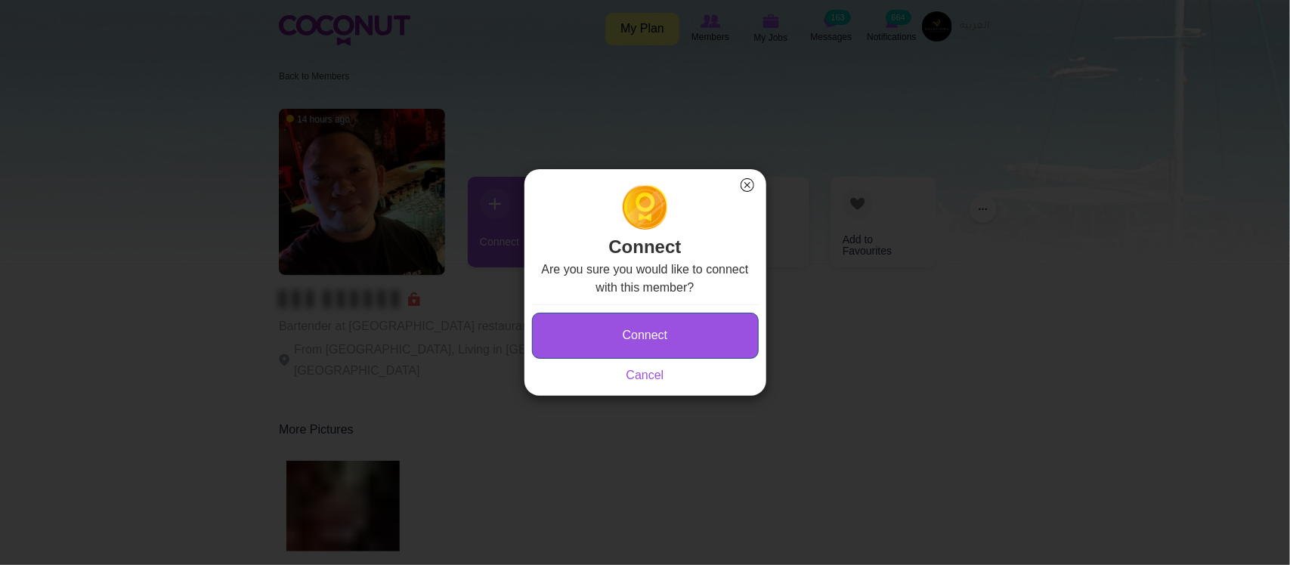
click at [646, 348] on button "Connect" at bounding box center [645, 336] width 227 height 46
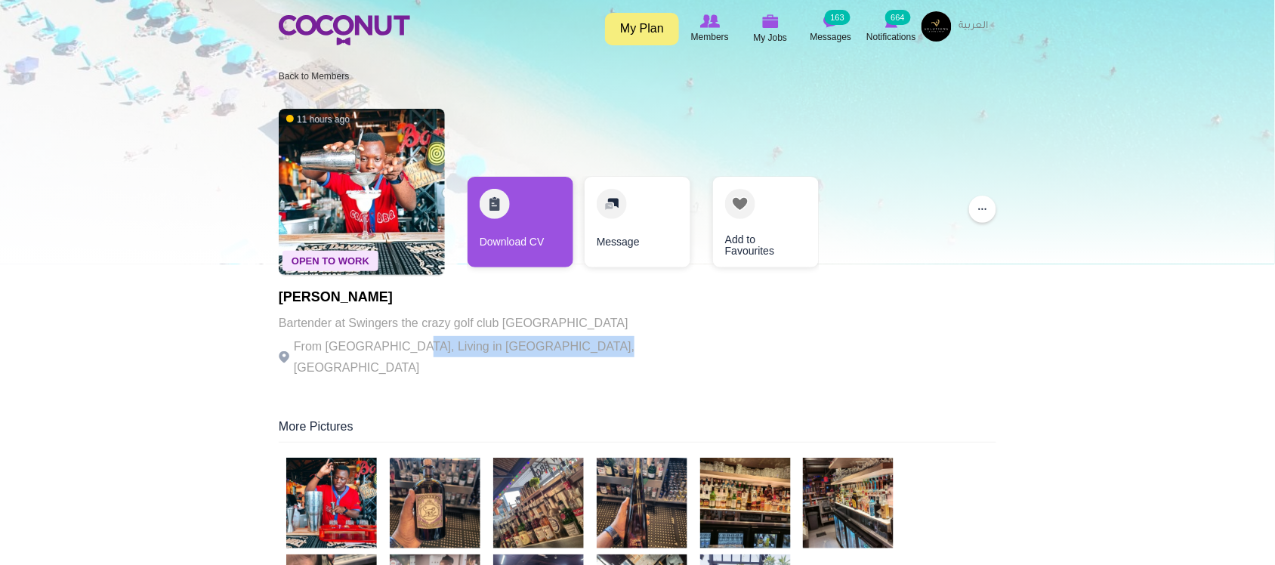
drag, startPoint x: 545, startPoint y: 350, endPoint x: 609, endPoint y: 350, distance: 64.2
click at [609, 350] on div "Open To Work 11 hours ago [PERSON_NAME] Bartender at Swingers the crazy golf cl…" at bounding box center [638, 244] width 718 height 287
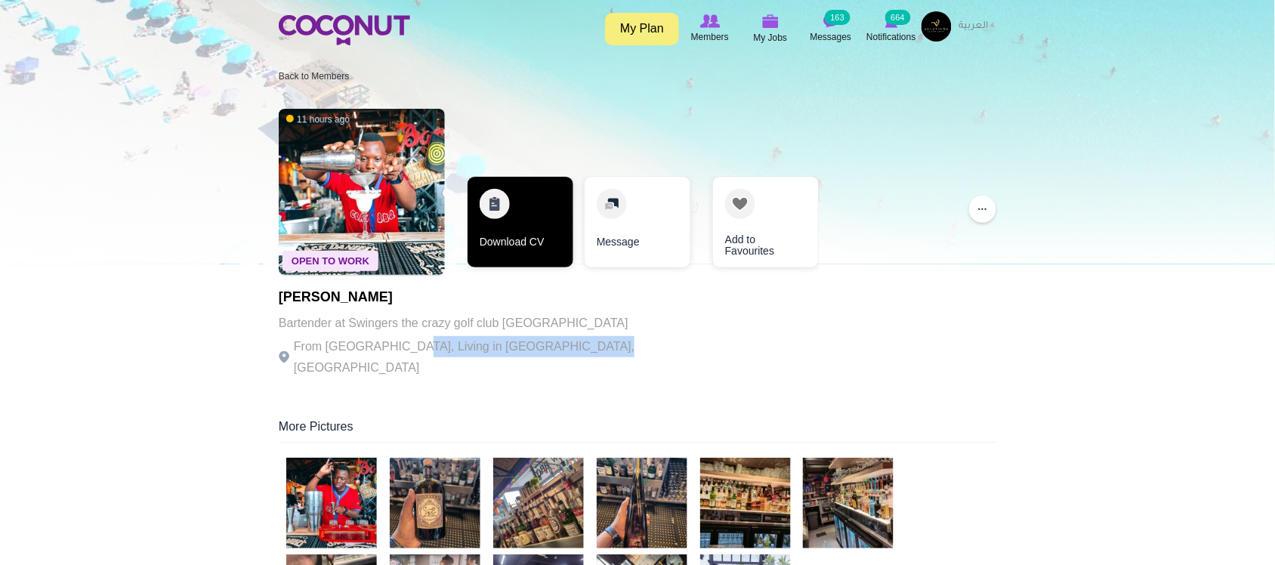
click at [533, 247] on link "Download CV" at bounding box center [521, 222] width 106 height 91
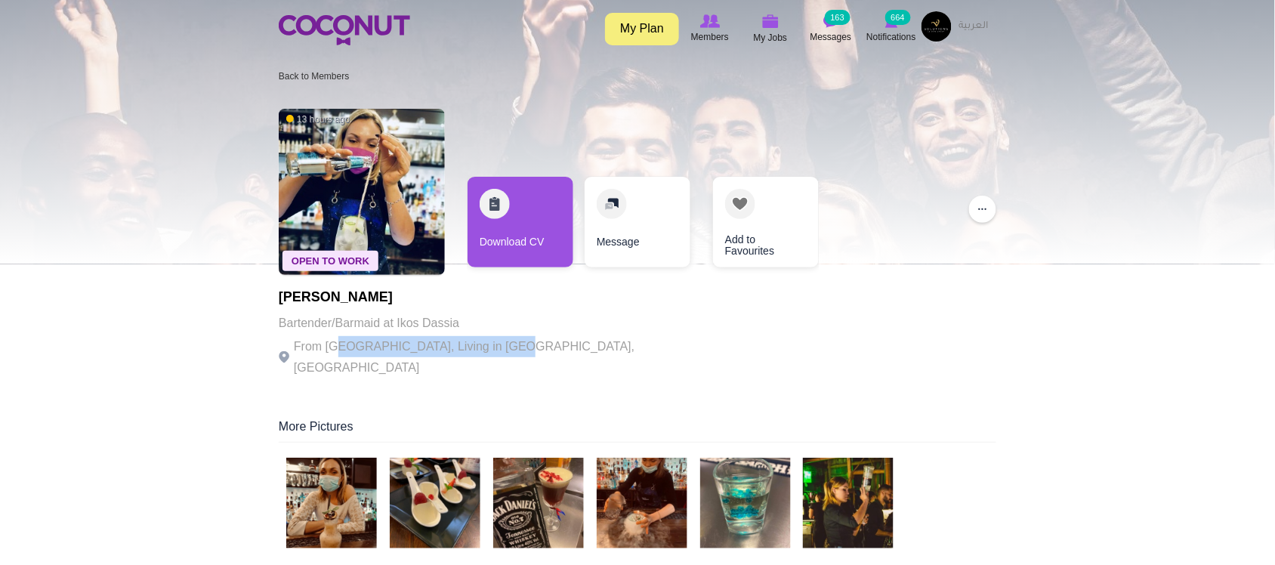
drag, startPoint x: 338, startPoint y: 339, endPoint x: 512, endPoint y: 348, distance: 174.8
click at [512, 348] on p "From Hungary, Living in Budapest, Hungary" at bounding box center [487, 357] width 416 height 42
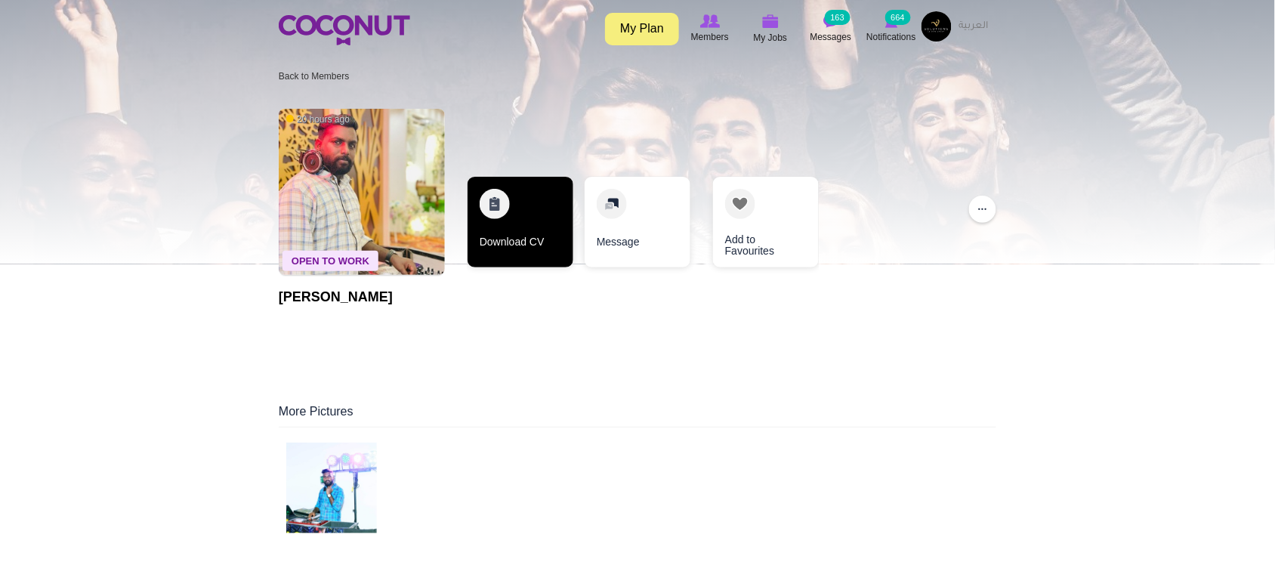
click at [522, 257] on link "Download CV" at bounding box center [521, 222] width 106 height 91
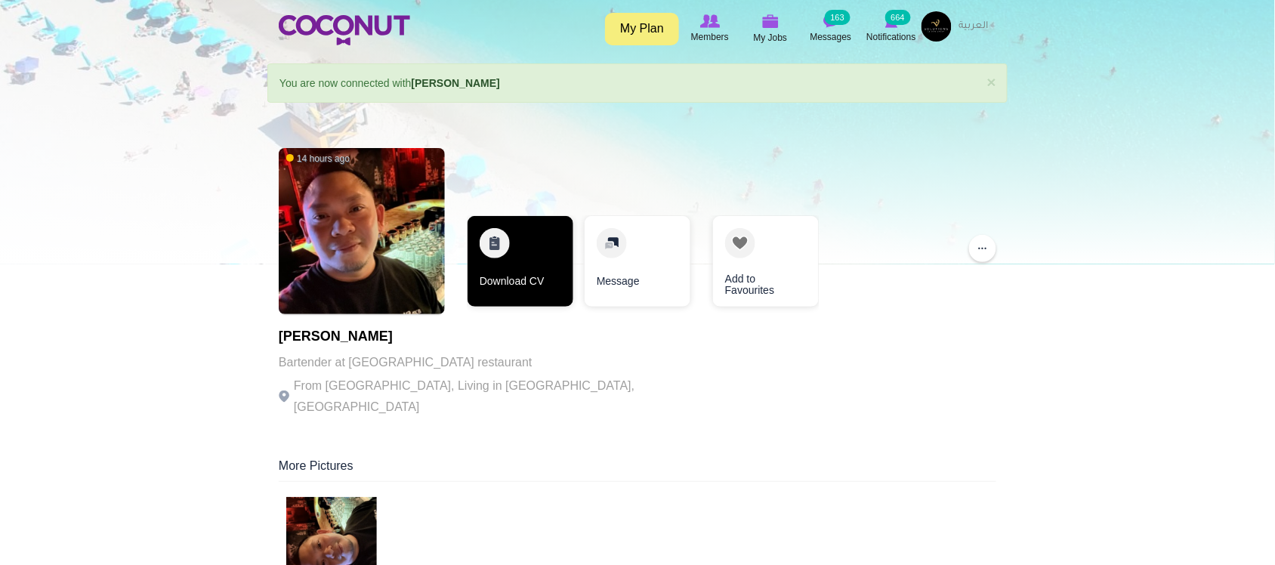
click at [506, 266] on link "Download CV" at bounding box center [521, 261] width 106 height 91
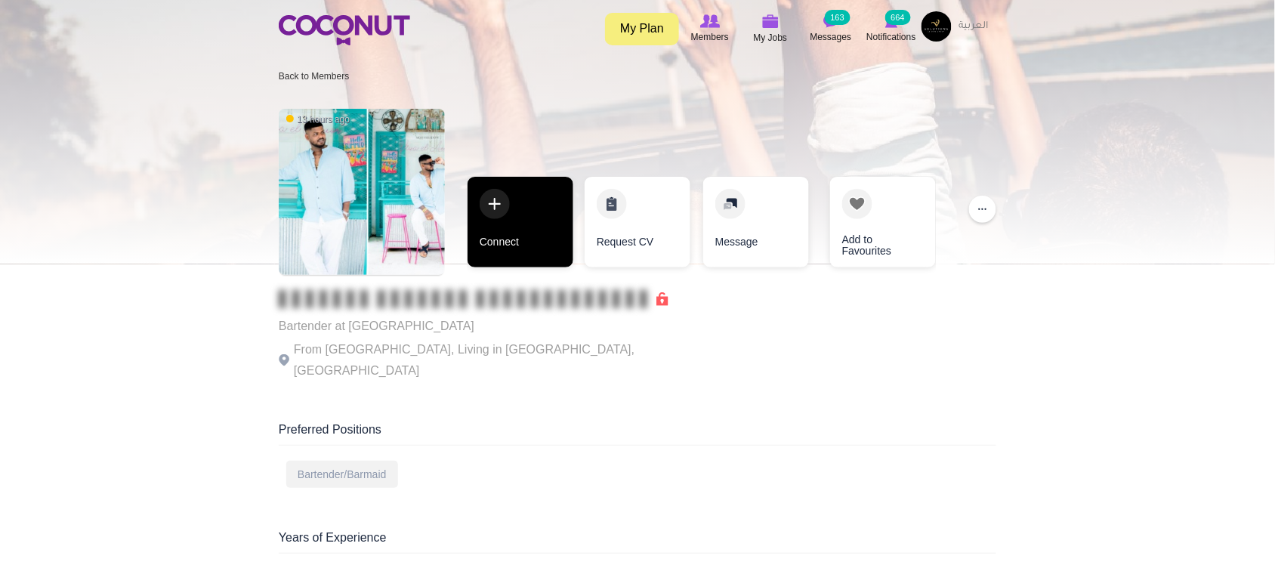
click at [527, 232] on link "Connect" at bounding box center [521, 222] width 106 height 91
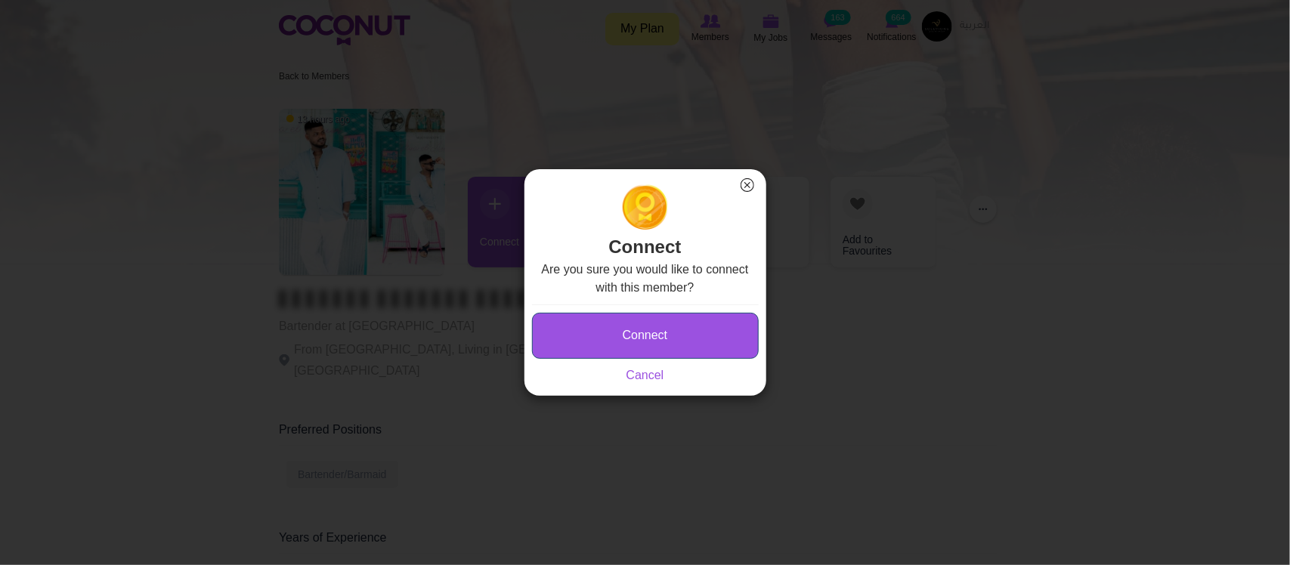
click at [616, 340] on button "Connect" at bounding box center [645, 336] width 227 height 46
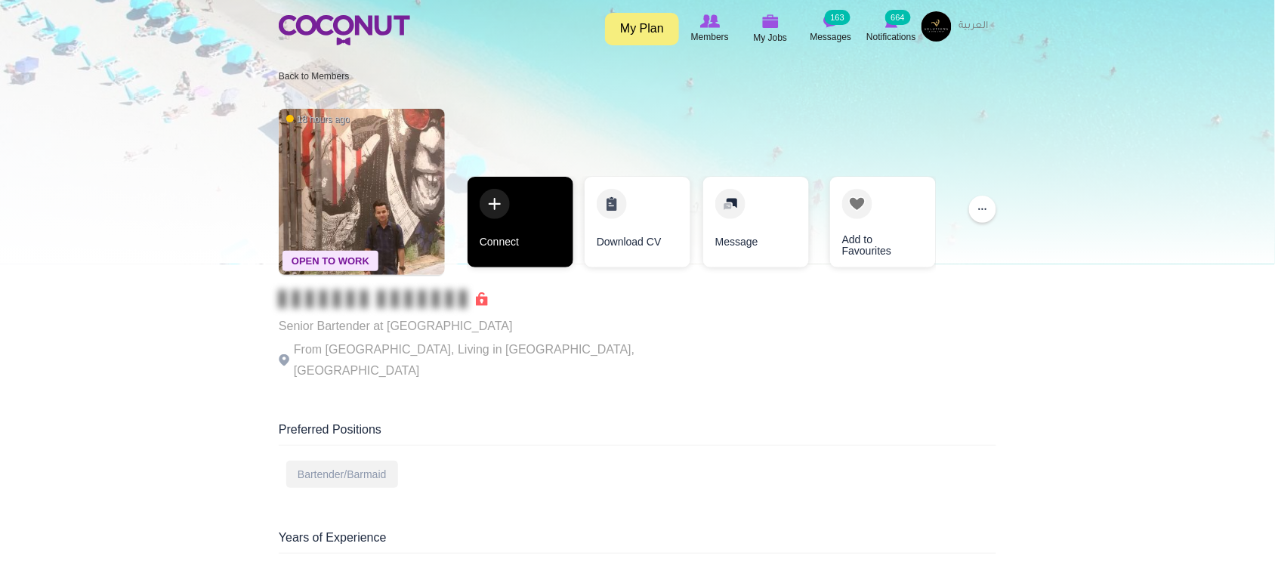
click at [508, 263] on link "Connect" at bounding box center [521, 222] width 106 height 91
click at [527, 246] on link "Connect" at bounding box center [521, 222] width 106 height 91
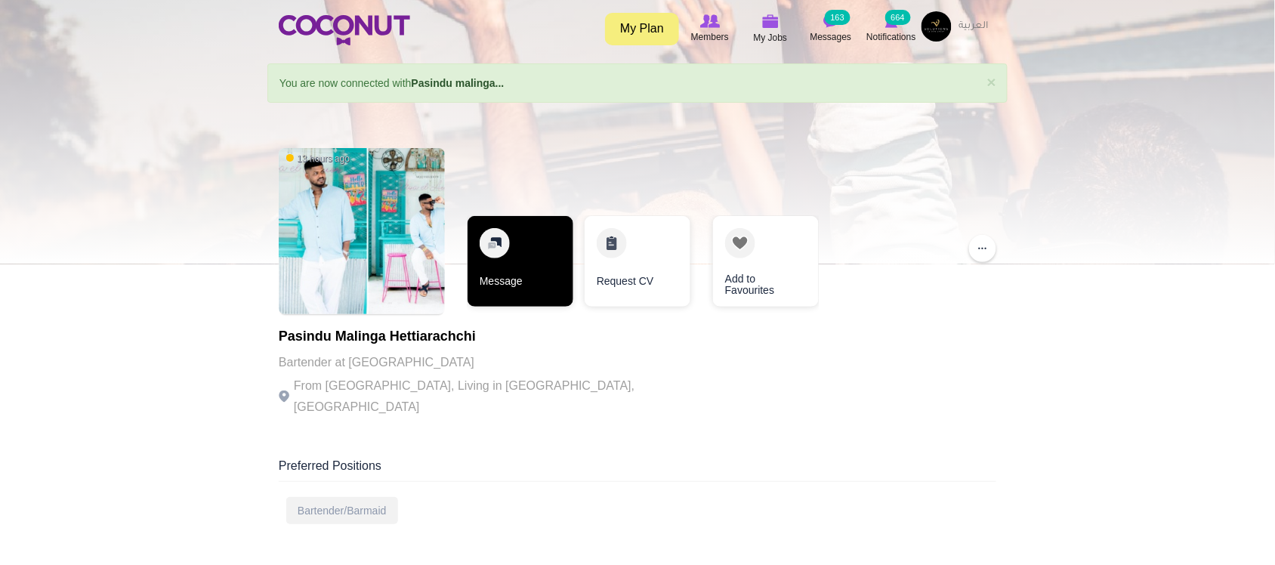
click at [527, 297] on link "Message" at bounding box center [521, 261] width 106 height 91
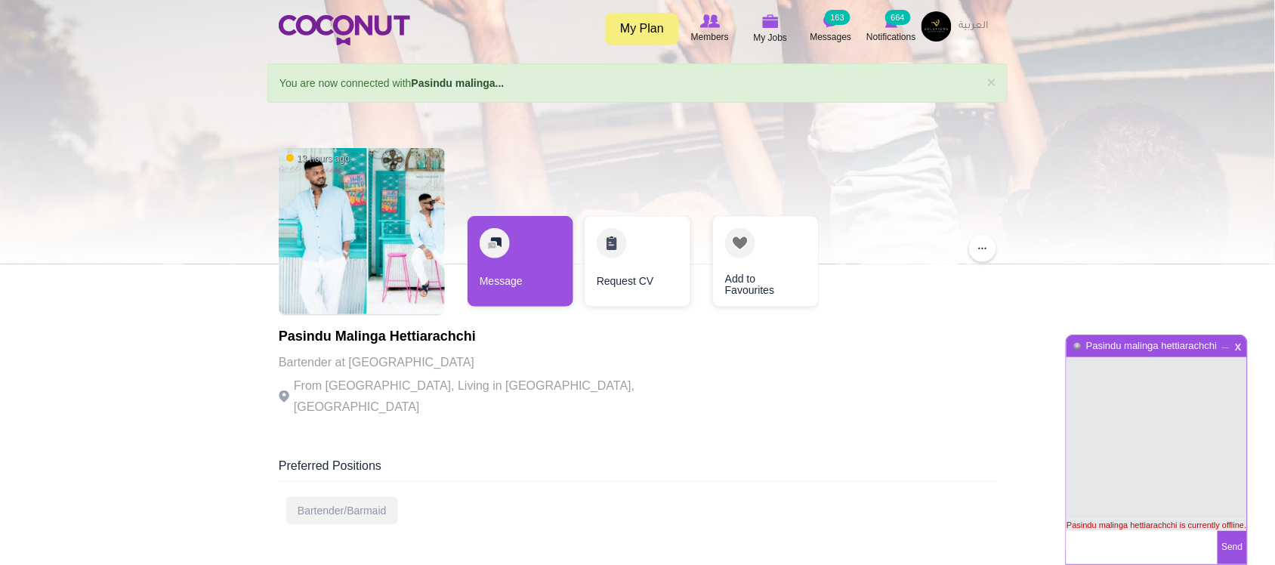
click at [1240, 345] on span "x" at bounding box center [1238, 344] width 13 height 11
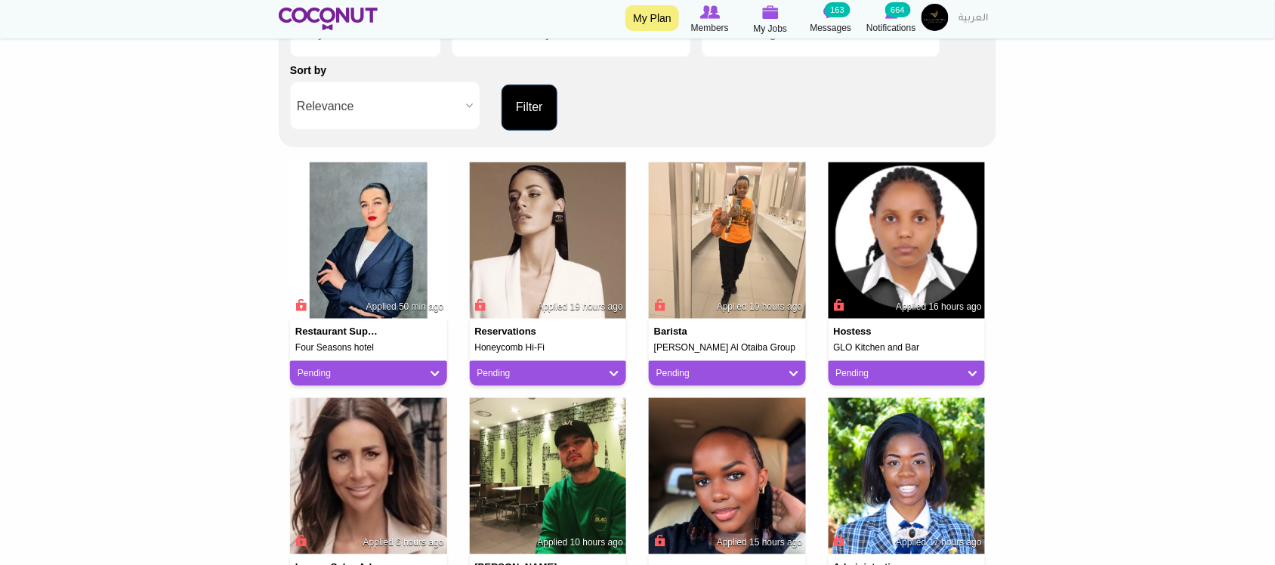
scroll to position [378, 0]
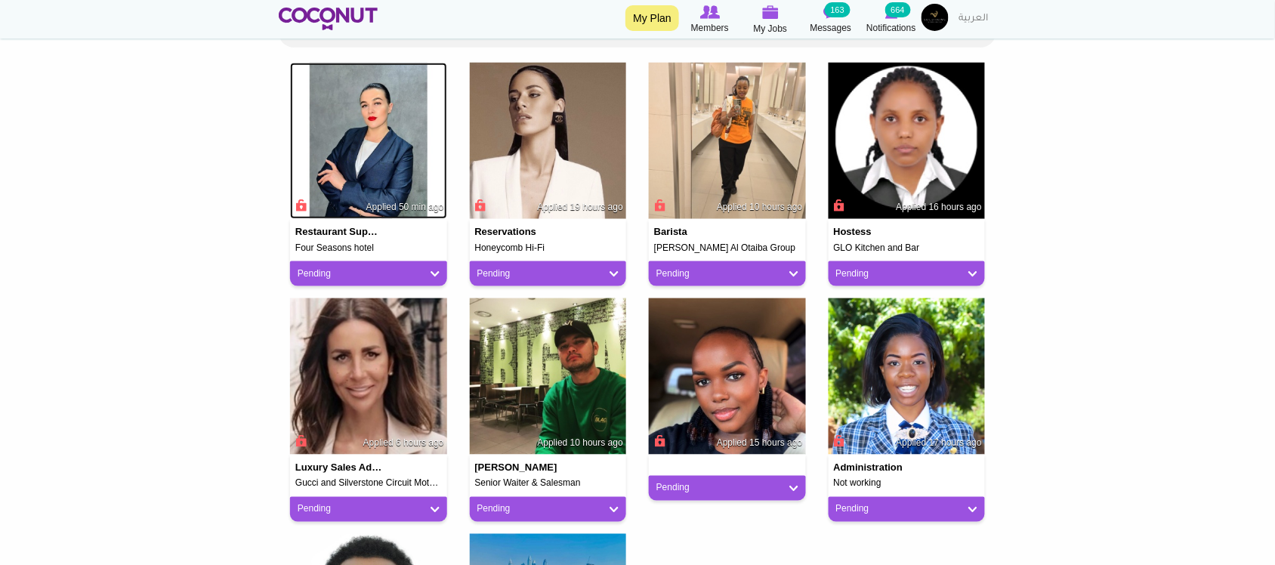
click at [370, 164] on img at bounding box center [368, 141] width 157 height 157
click at [549, 157] on img at bounding box center [548, 141] width 157 height 157
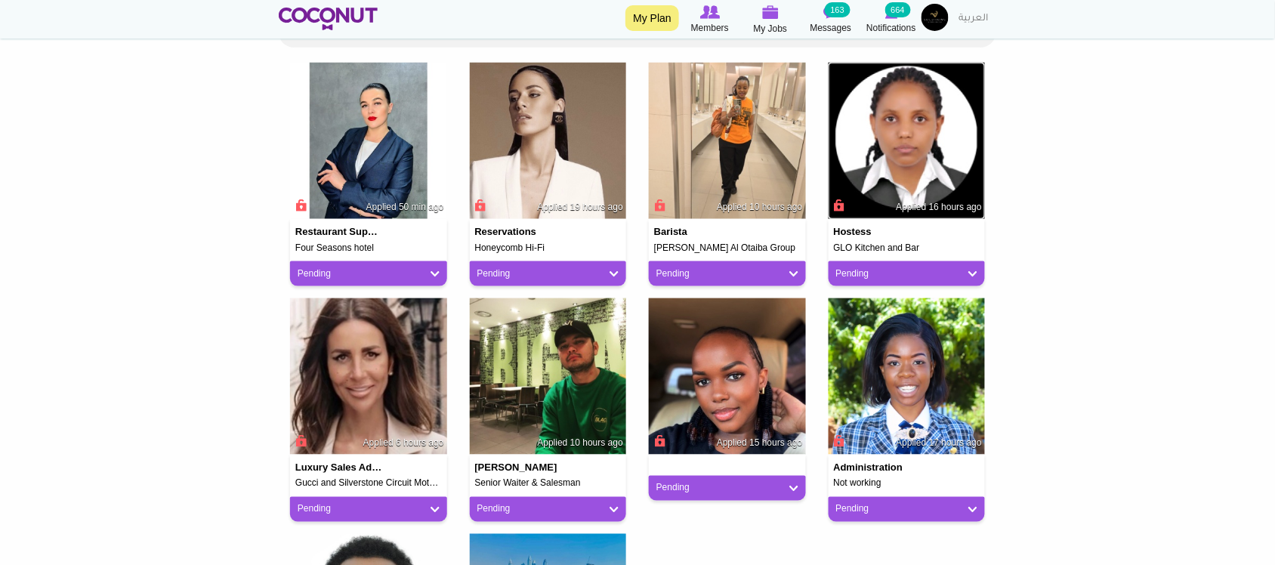
click at [927, 172] on img at bounding box center [907, 141] width 157 height 157
click at [727, 399] on img at bounding box center [727, 376] width 157 height 157
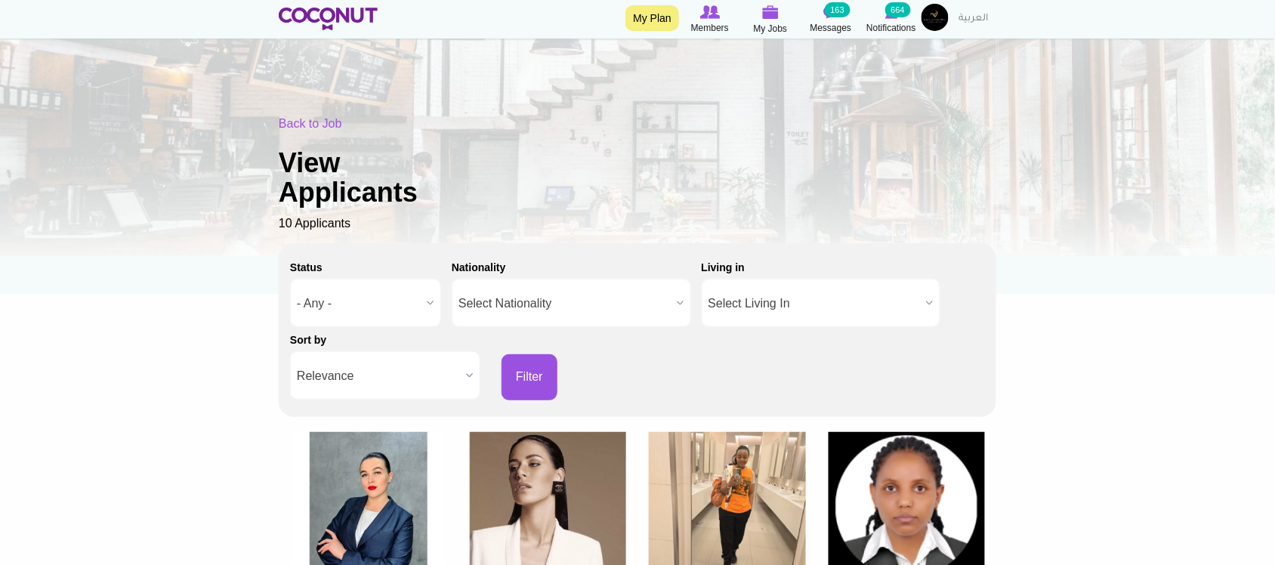
scroll to position [0, 0]
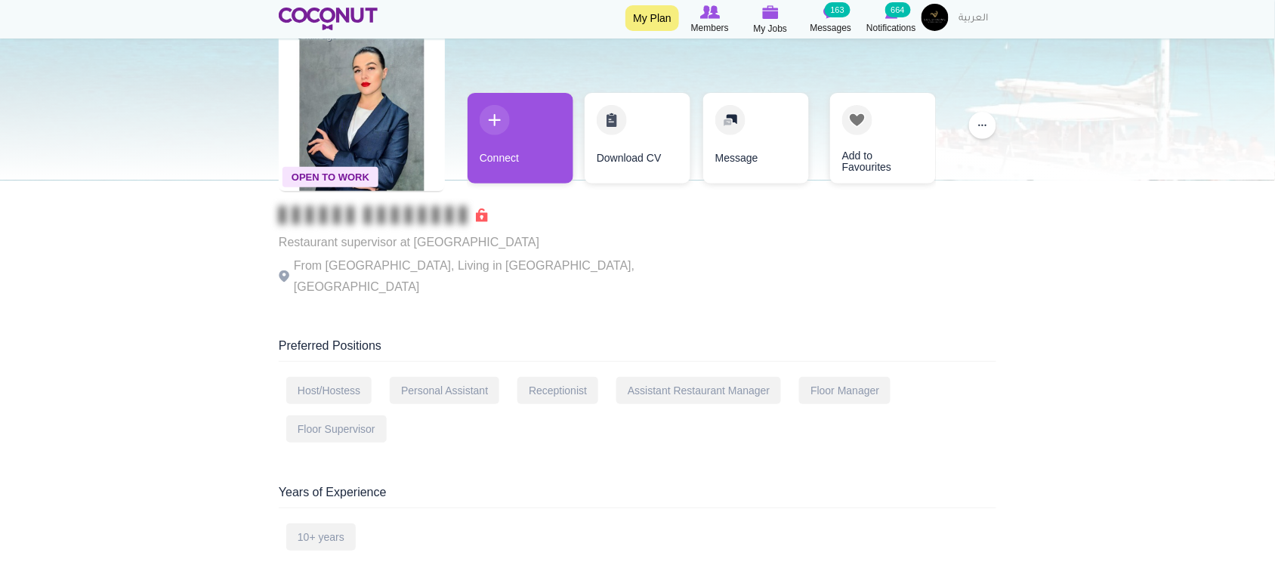
scroll to position [125, 0]
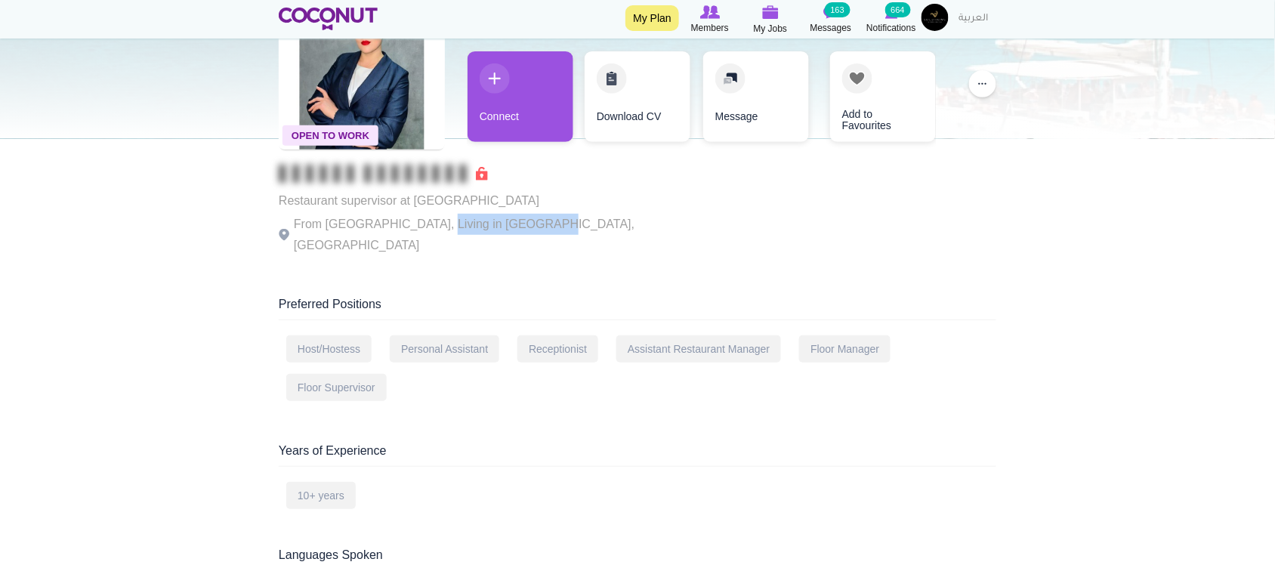
drag, startPoint x: 484, startPoint y: 228, endPoint x: 525, endPoint y: 223, distance: 41.1
click at [525, 223] on p "From [GEOGRAPHIC_DATA], Living in [GEOGRAPHIC_DATA], [GEOGRAPHIC_DATA]" at bounding box center [487, 235] width 416 height 42
click at [525, 223] on p "From Ukraine, Living in Dubai, United Arab Emirates" at bounding box center [487, 235] width 416 height 42
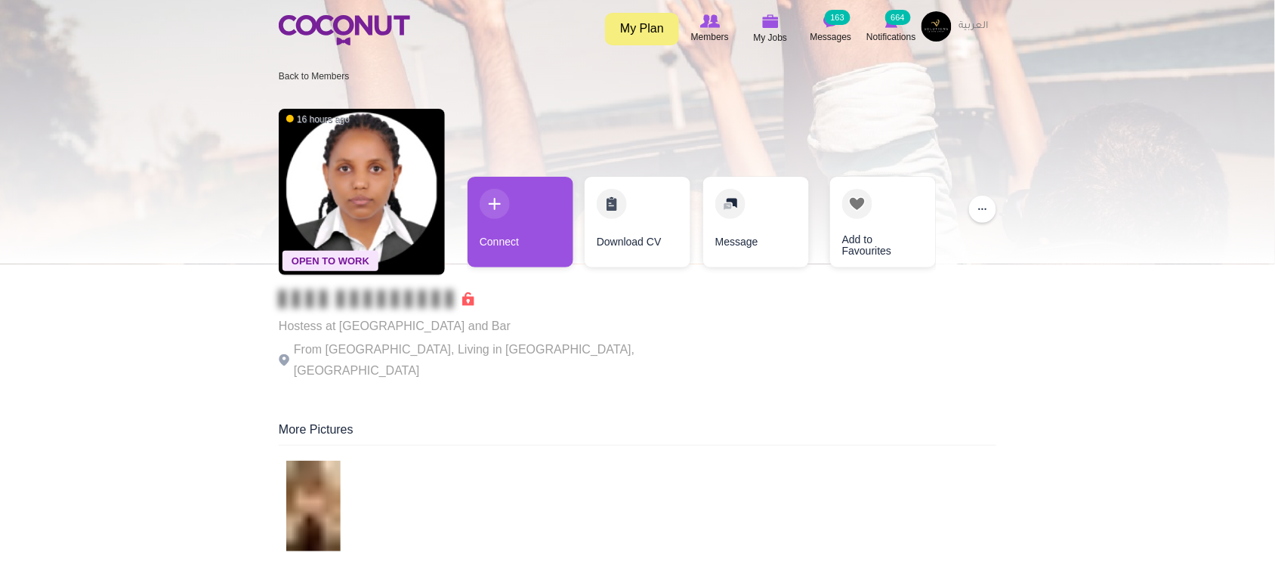
click at [486, 345] on p "From Uganda, Living in Dubai, United Arab Emirates" at bounding box center [487, 360] width 416 height 42
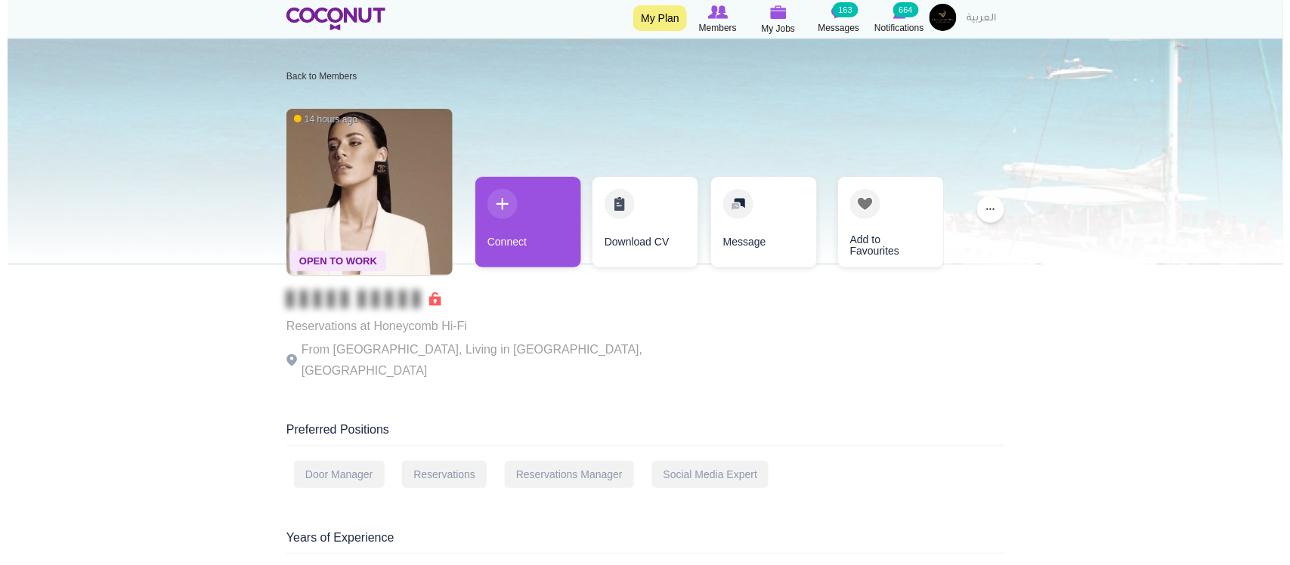
scroll to position [125, 0]
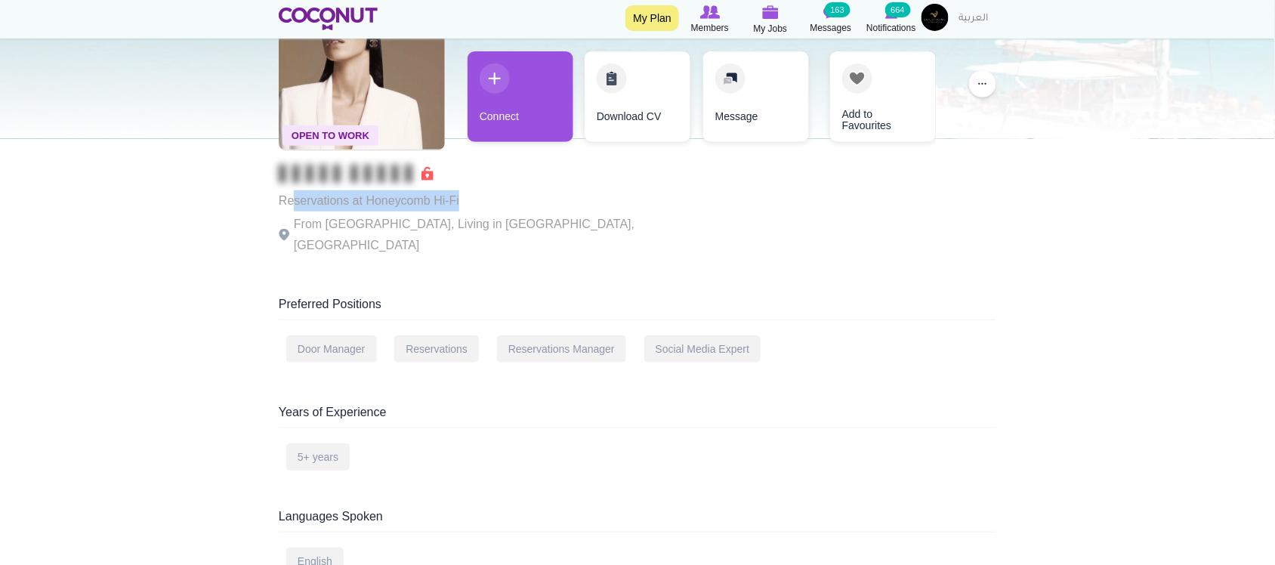
drag, startPoint x: 349, startPoint y: 206, endPoint x: 501, endPoint y: 206, distance: 151.9
click at [501, 206] on p "Reservations at Honeycomb Hi-Fi" at bounding box center [487, 200] width 416 height 21
click at [399, 217] on p "From [GEOGRAPHIC_DATA], Living in [GEOGRAPHIC_DATA], [GEOGRAPHIC_DATA]" at bounding box center [487, 235] width 416 height 42
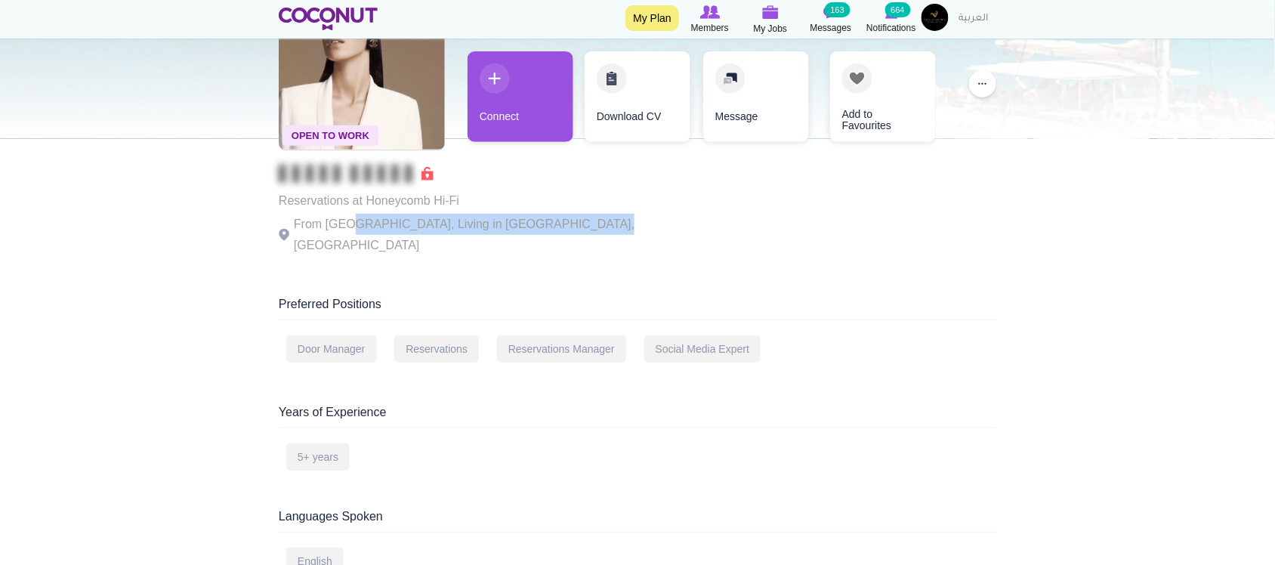
drag, startPoint x: 351, startPoint y: 215, endPoint x: 609, endPoint y: 213, distance: 257.7
click at [609, 213] on div "Open To Work 14 hours ago Reservations at Honeycomb Hi-Fi From Slovakia, Living…" at bounding box center [638, 121] width 718 height 290
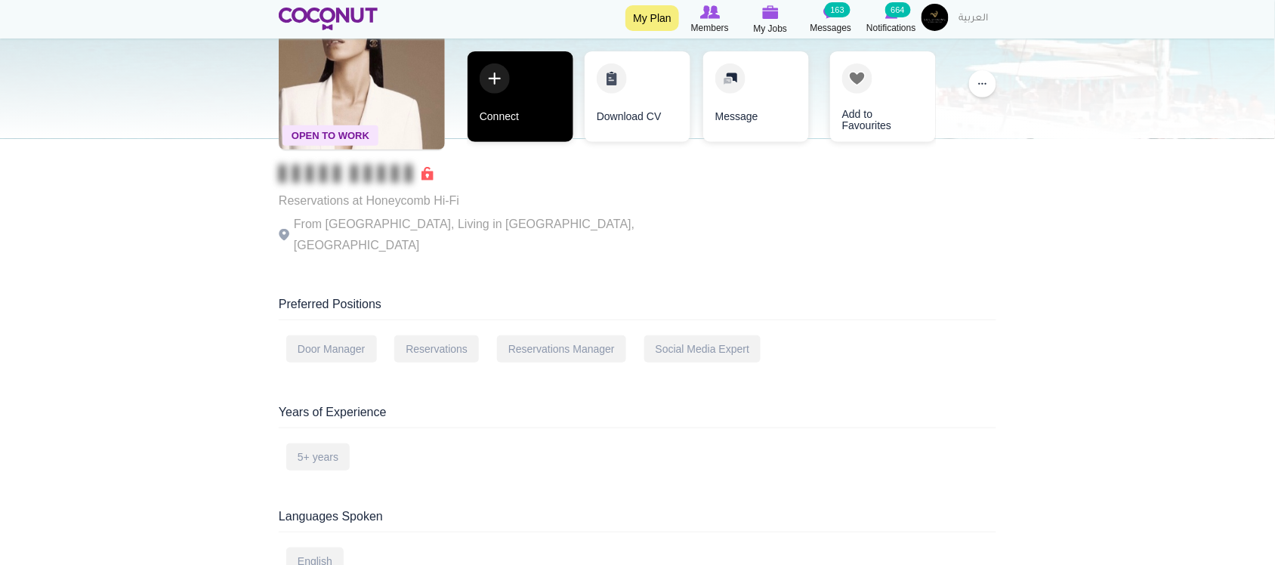
click at [516, 121] on link "Connect" at bounding box center [521, 96] width 106 height 91
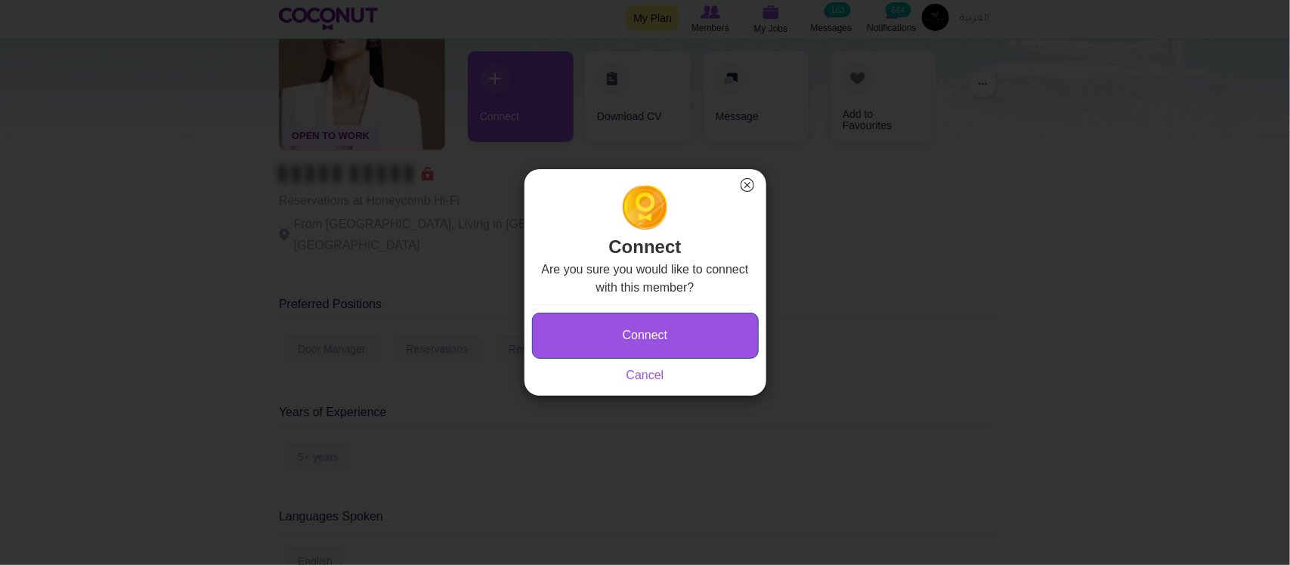
click at [648, 332] on button "Connect" at bounding box center [645, 336] width 227 height 46
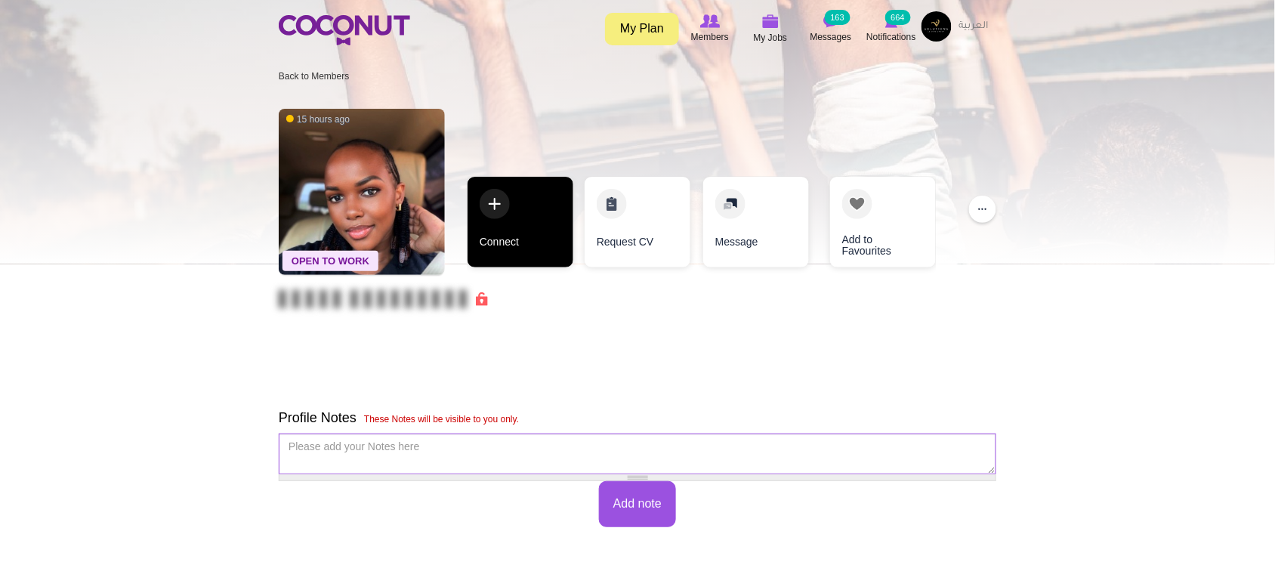
click at [521, 258] on link "Connect" at bounding box center [521, 222] width 106 height 91
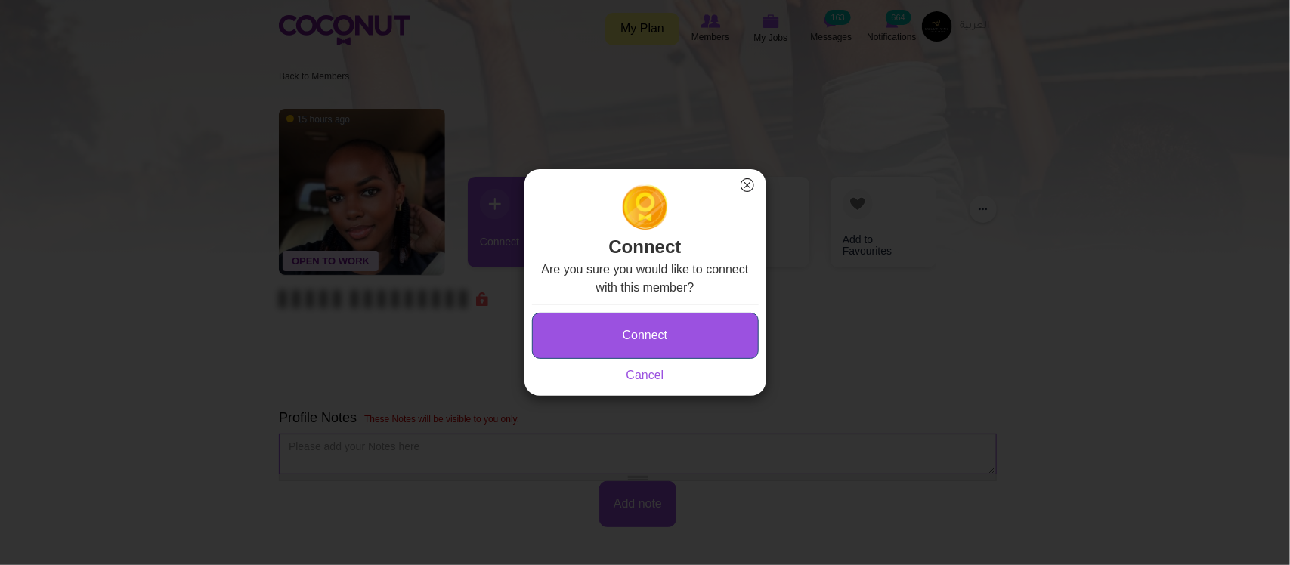
click at [640, 341] on button "Connect" at bounding box center [645, 336] width 227 height 46
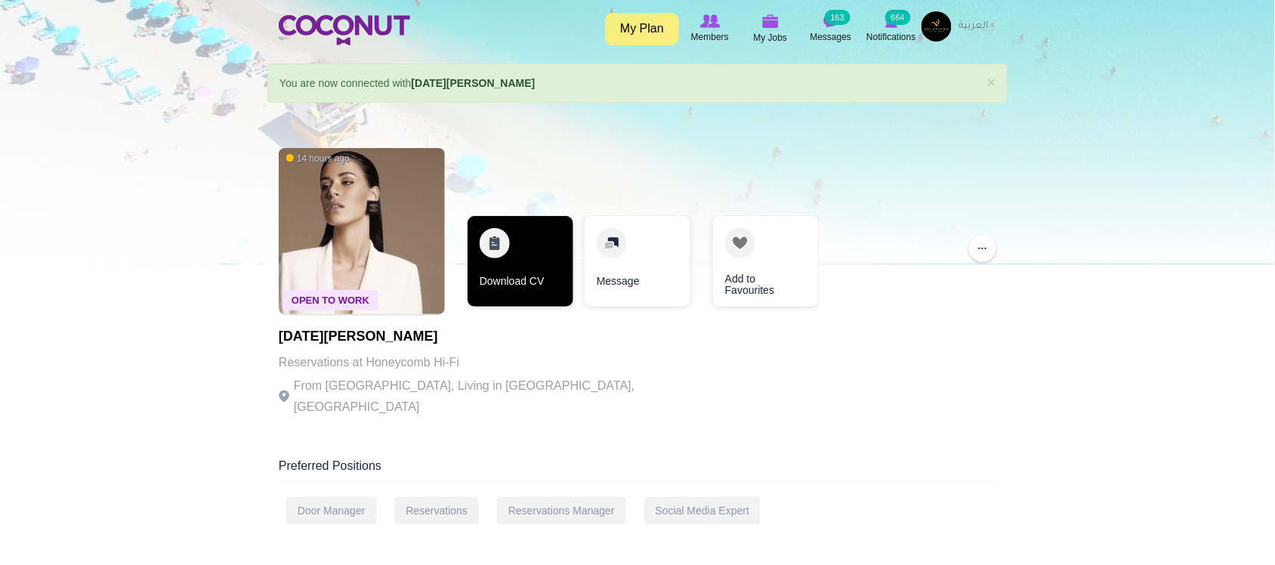
click at [527, 274] on link "Download CV" at bounding box center [521, 261] width 106 height 91
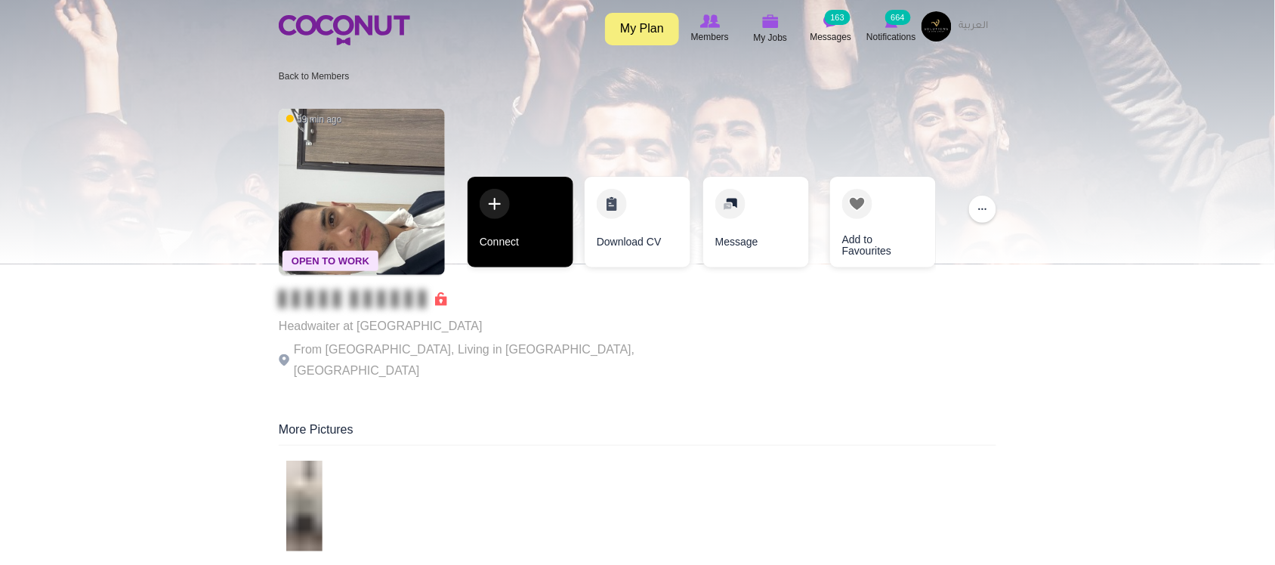
click at [515, 239] on link "Connect" at bounding box center [521, 222] width 106 height 91
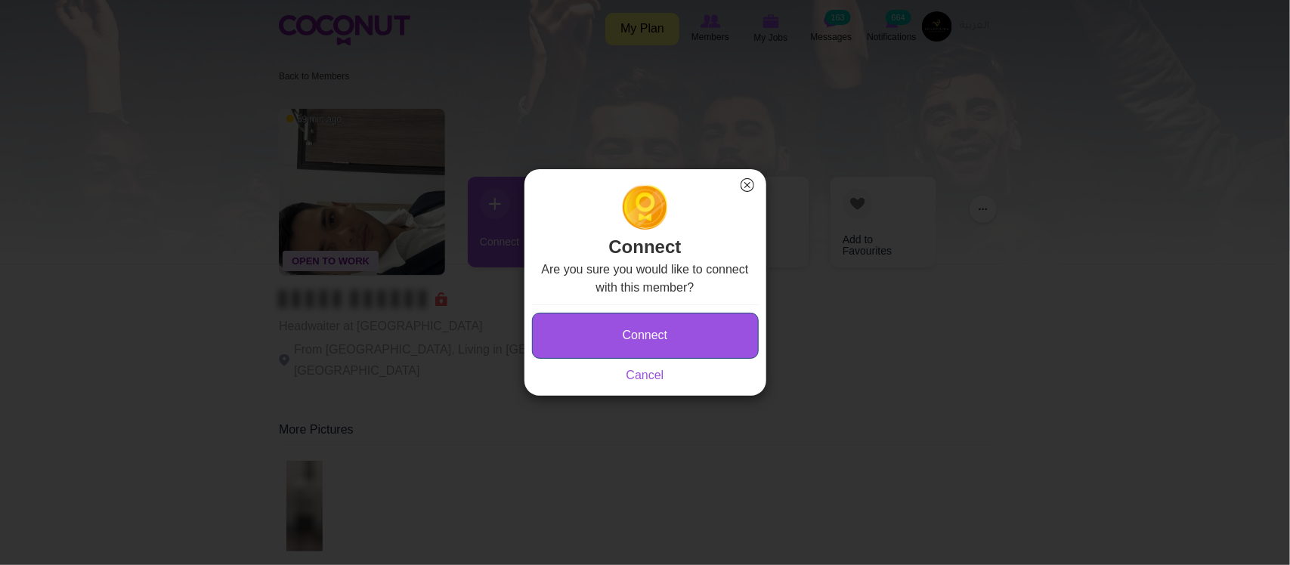
click at [608, 322] on button "Connect" at bounding box center [645, 336] width 227 height 46
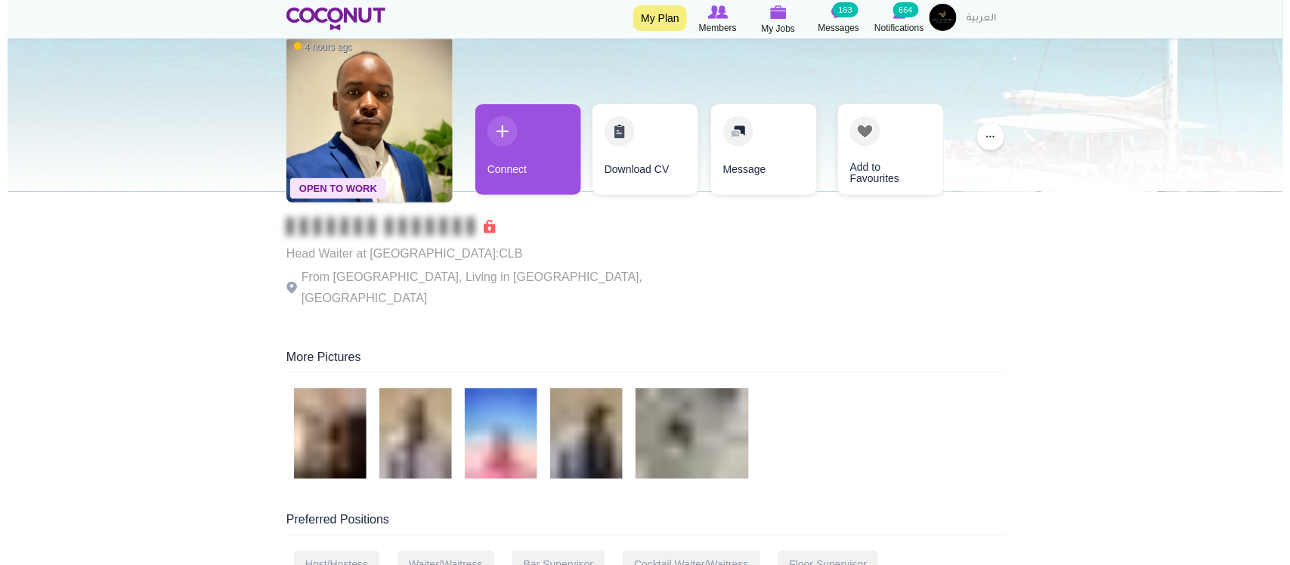
scroll to position [125, 0]
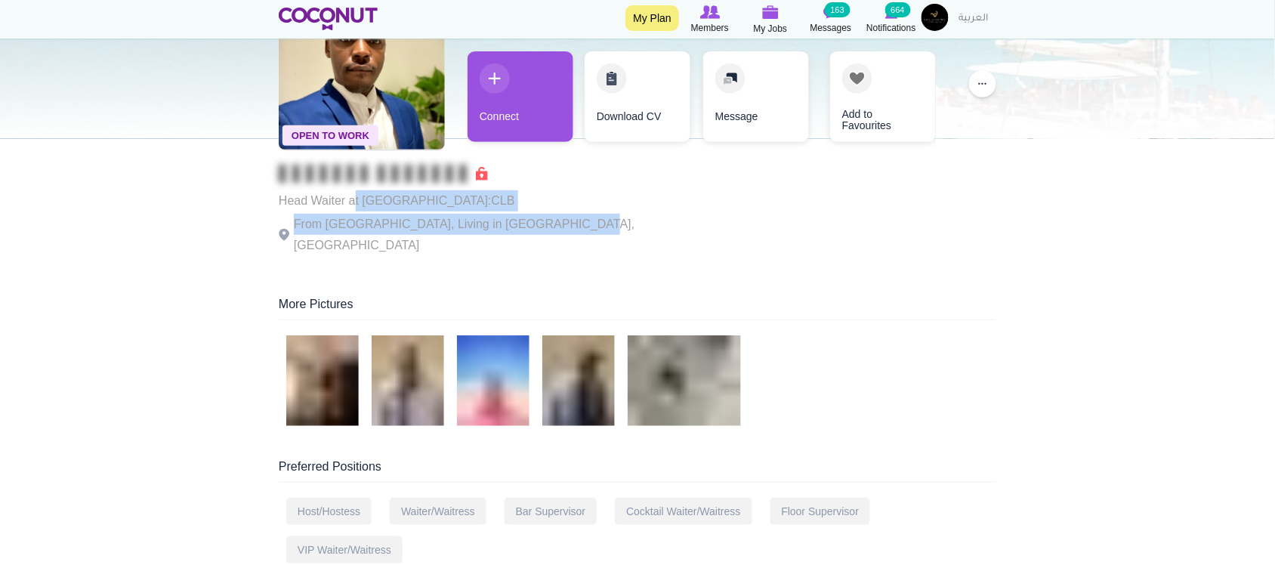
drag, startPoint x: 354, startPoint y: 208, endPoint x: 570, endPoint y: 221, distance: 217.2
click at [569, 221] on div "Head Waiter at BCH:CLB From Uganda, Living in Dubai, United Arab Emirates" at bounding box center [487, 210] width 416 height 91
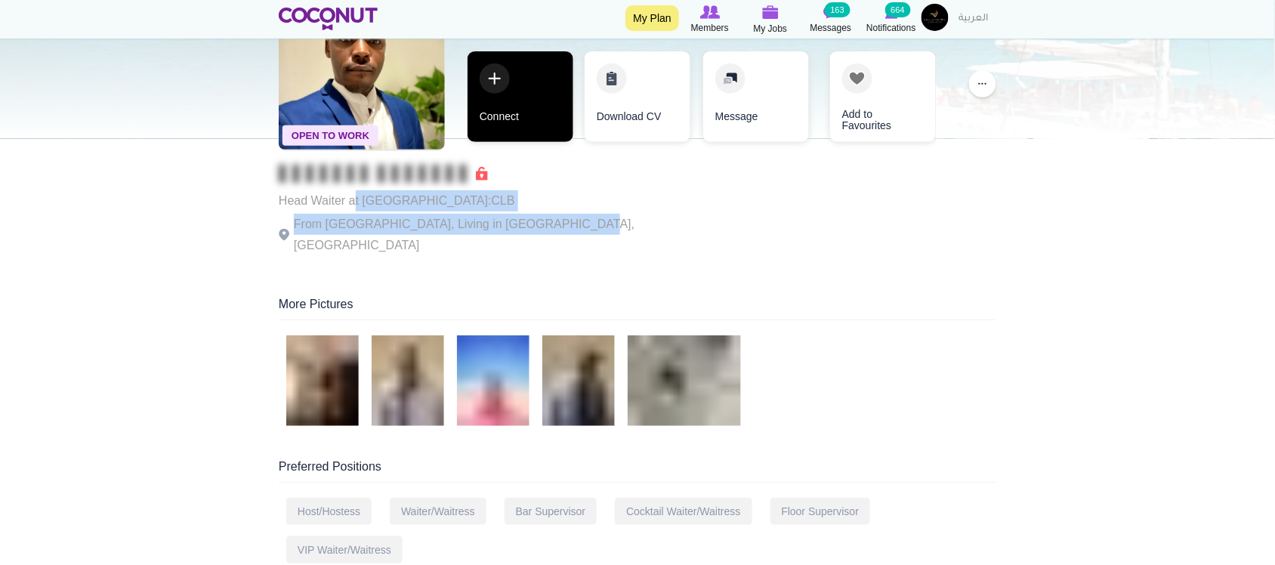
click at [537, 115] on link "Connect" at bounding box center [521, 96] width 106 height 91
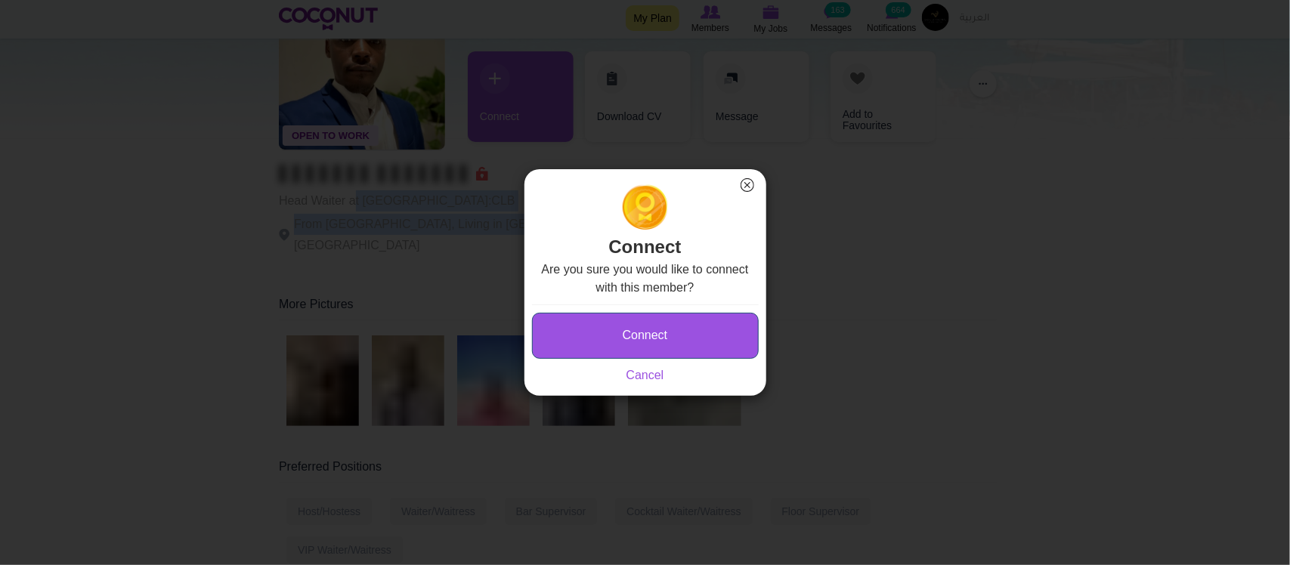
click at [685, 329] on button "Connect" at bounding box center [645, 336] width 227 height 46
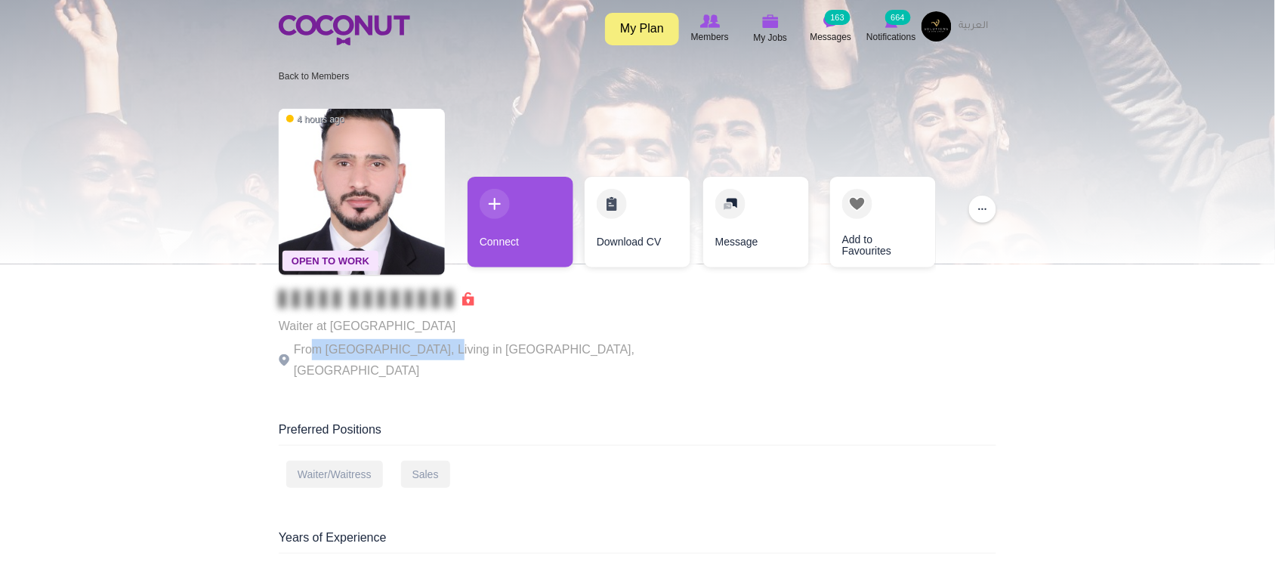
drag, startPoint x: 310, startPoint y: 341, endPoint x: 432, endPoint y: 345, distance: 122.5
click at [432, 345] on p "From [GEOGRAPHIC_DATA], Living in [GEOGRAPHIC_DATA], [GEOGRAPHIC_DATA]" at bounding box center [487, 360] width 416 height 42
click at [432, 345] on p "From Egypt, Living in Dubai, United Arab Emirates" at bounding box center [487, 360] width 416 height 42
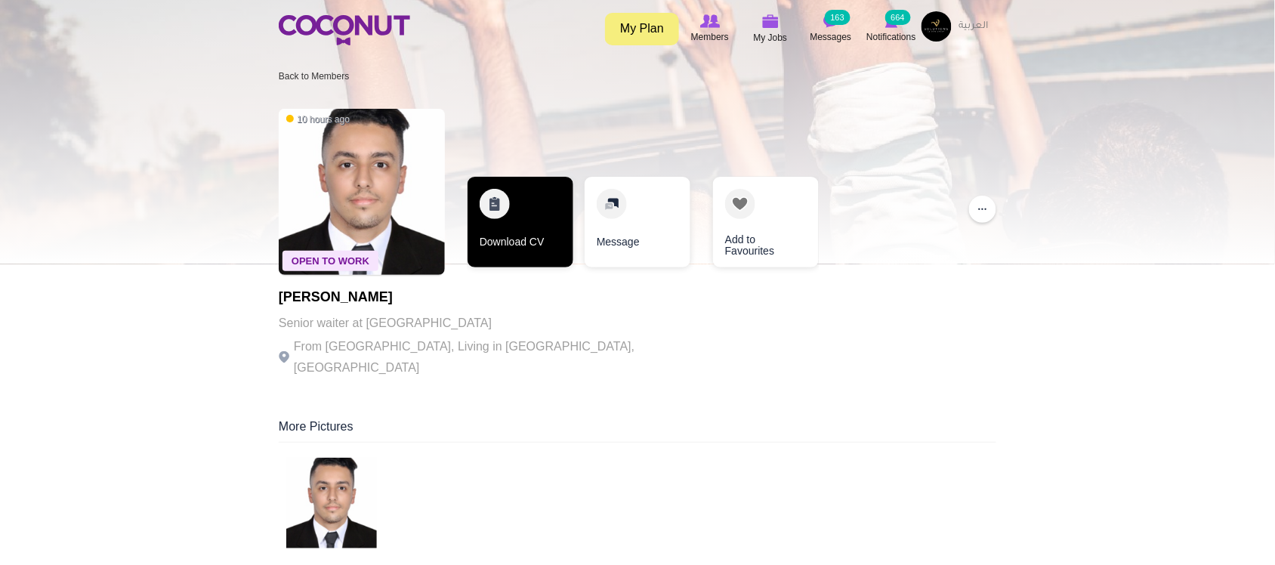
click at [512, 249] on link "Download CV" at bounding box center [521, 222] width 106 height 91
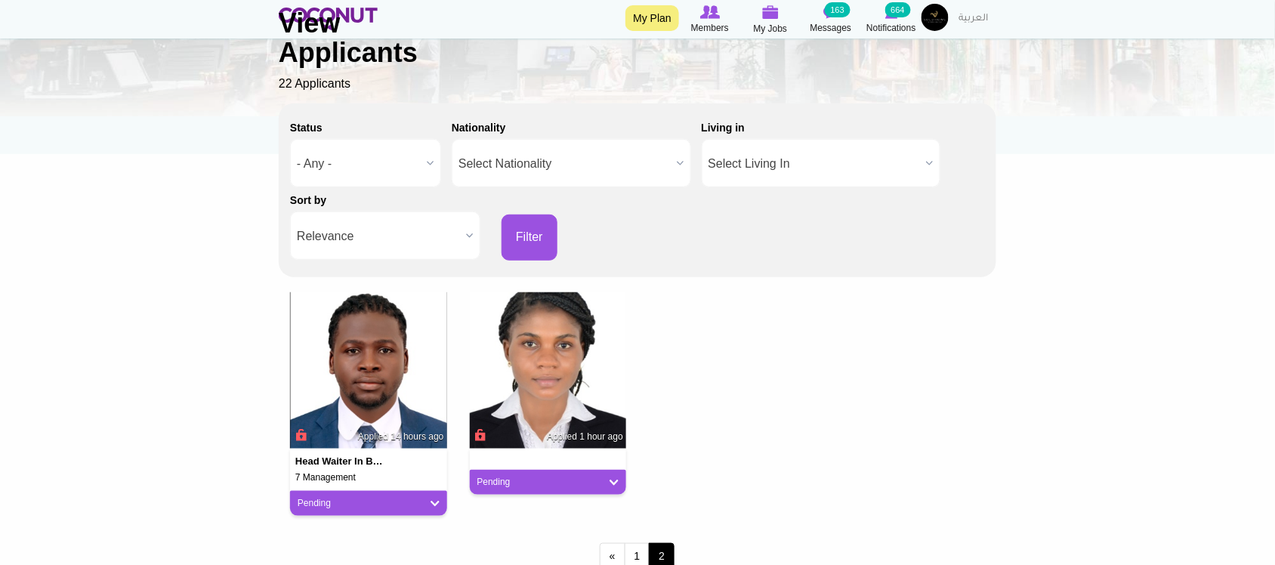
scroll to position [252, 0]
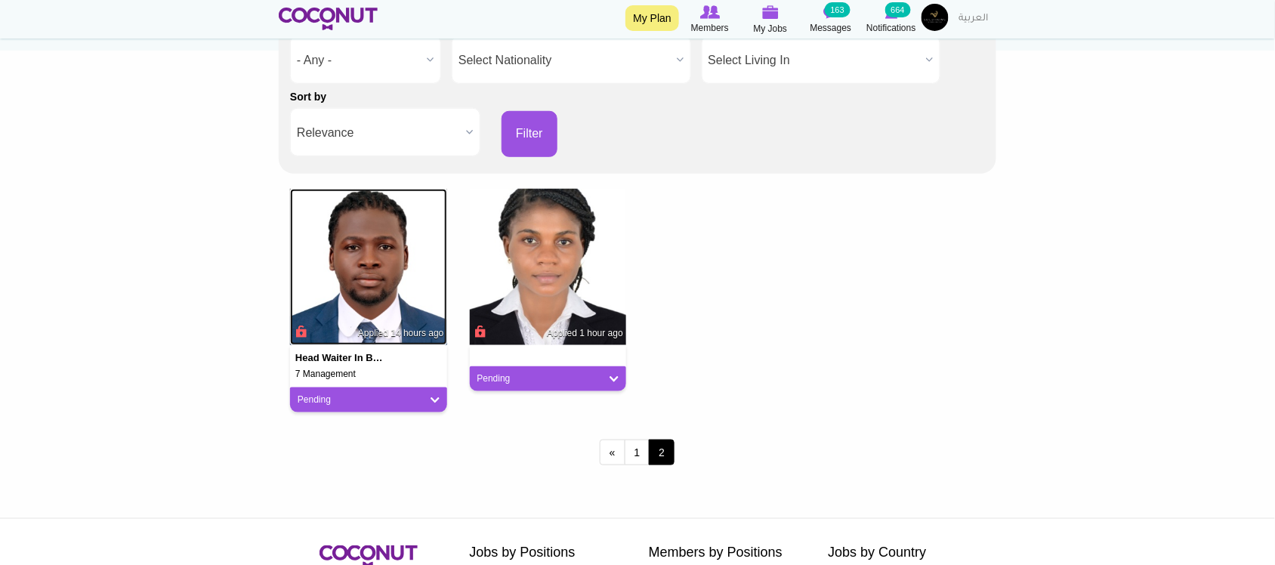
click at [400, 292] on img at bounding box center [368, 267] width 157 height 157
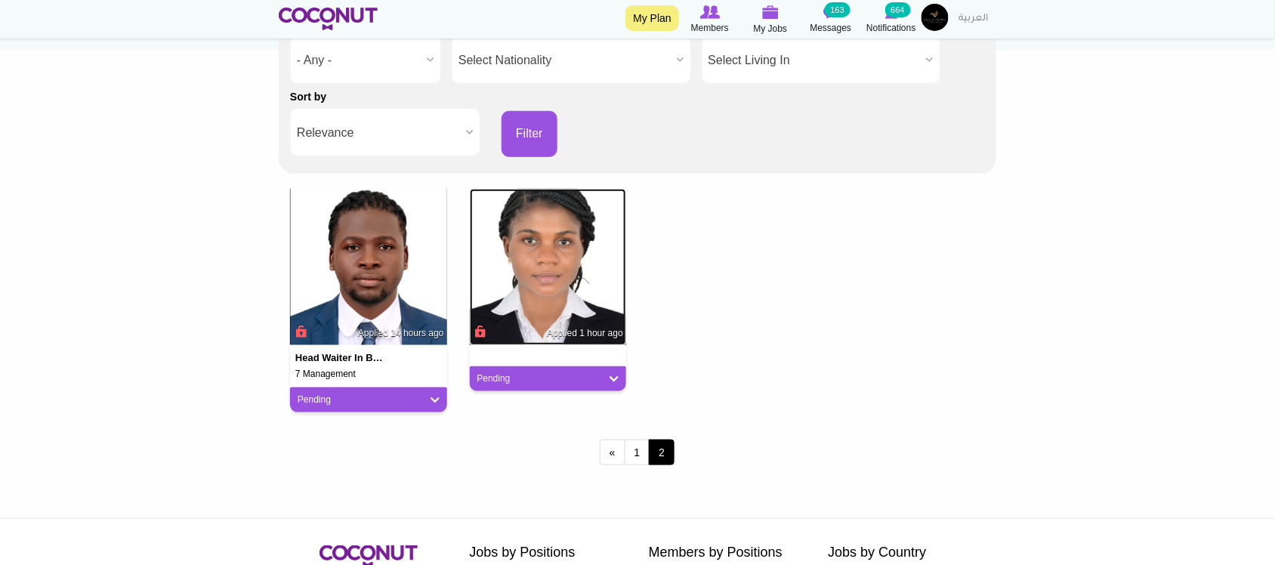
click at [496, 278] on img at bounding box center [548, 267] width 157 height 157
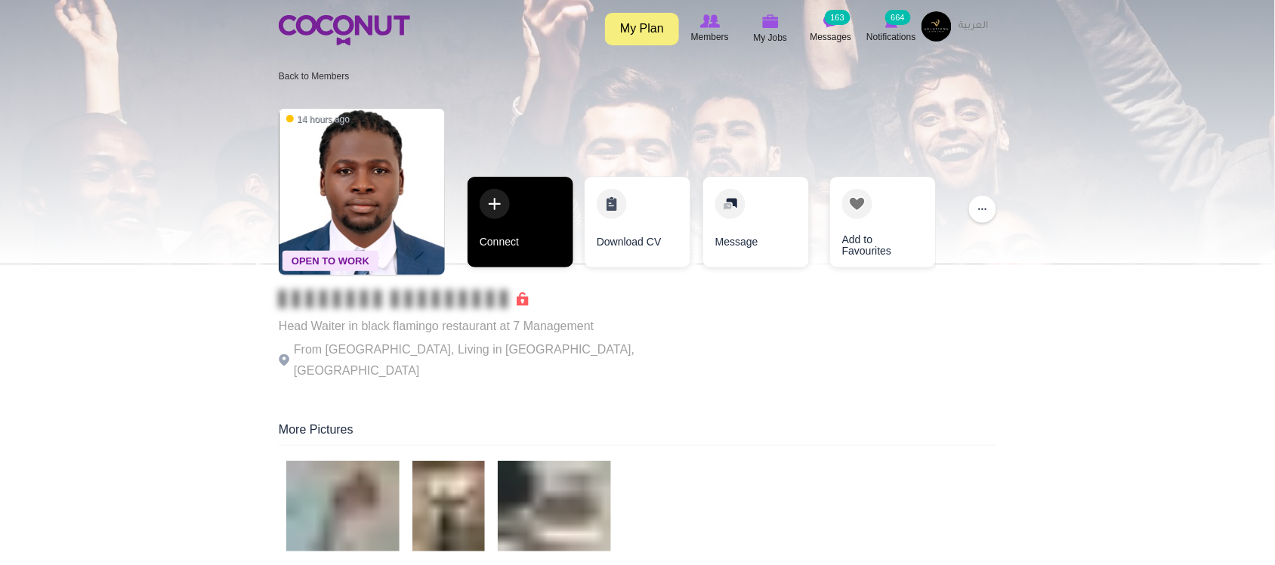
click at [535, 249] on link "Connect" at bounding box center [521, 222] width 106 height 91
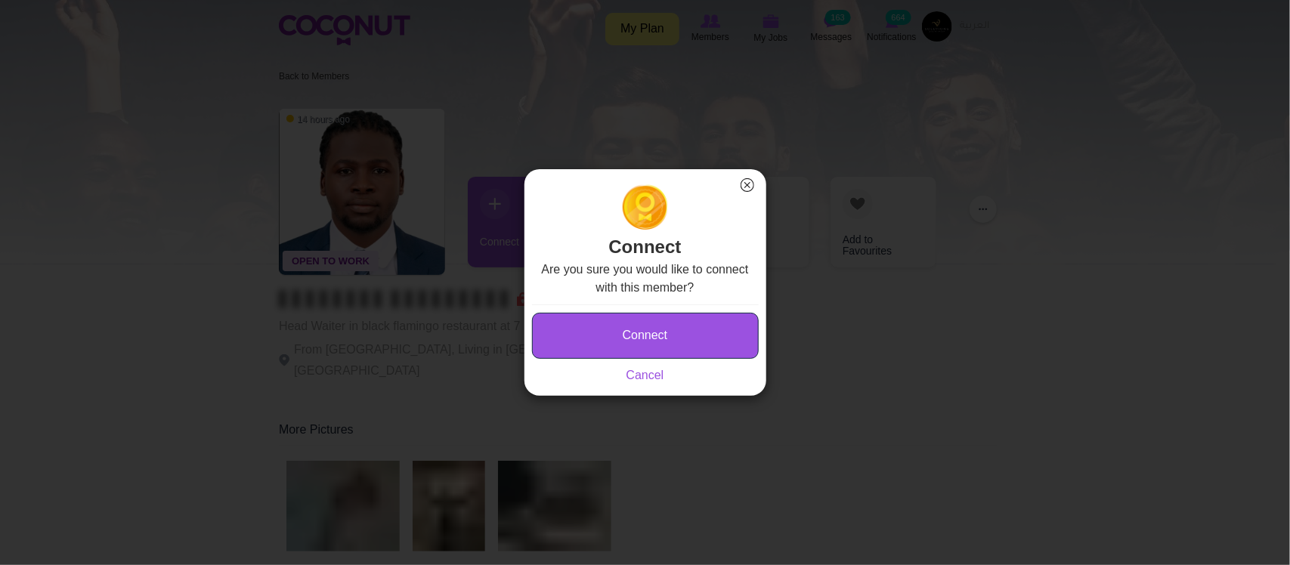
drag, startPoint x: 688, startPoint y: 338, endPoint x: 700, endPoint y: 308, distance: 31.9
click at [688, 337] on button "Connect" at bounding box center [645, 336] width 227 height 46
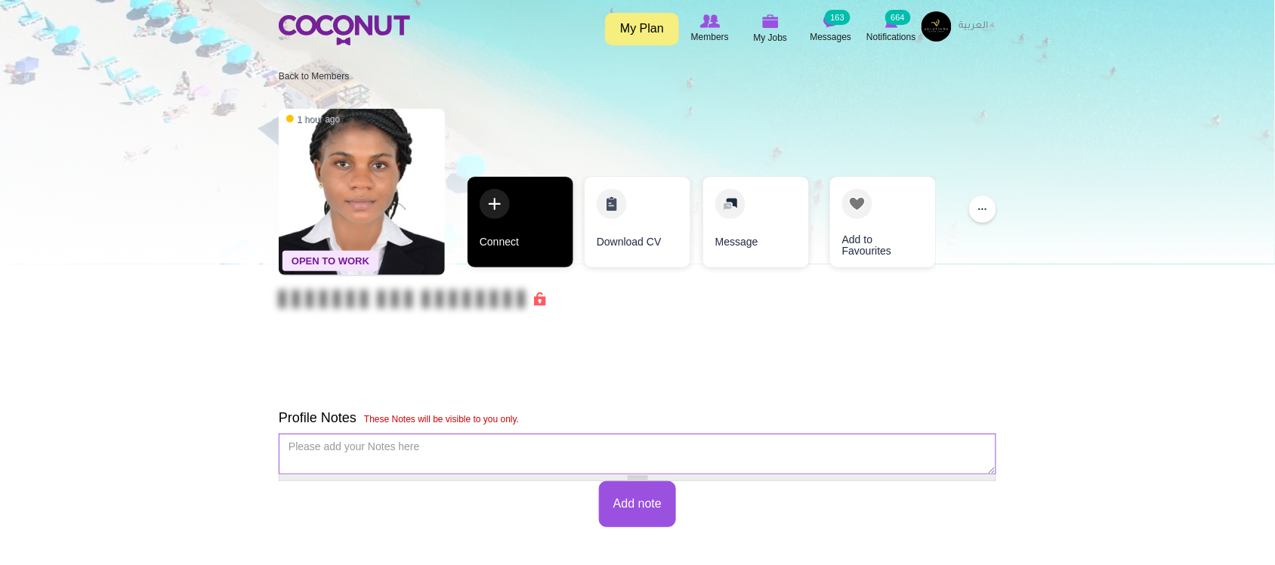
click at [521, 243] on link "Connect" at bounding box center [521, 222] width 106 height 91
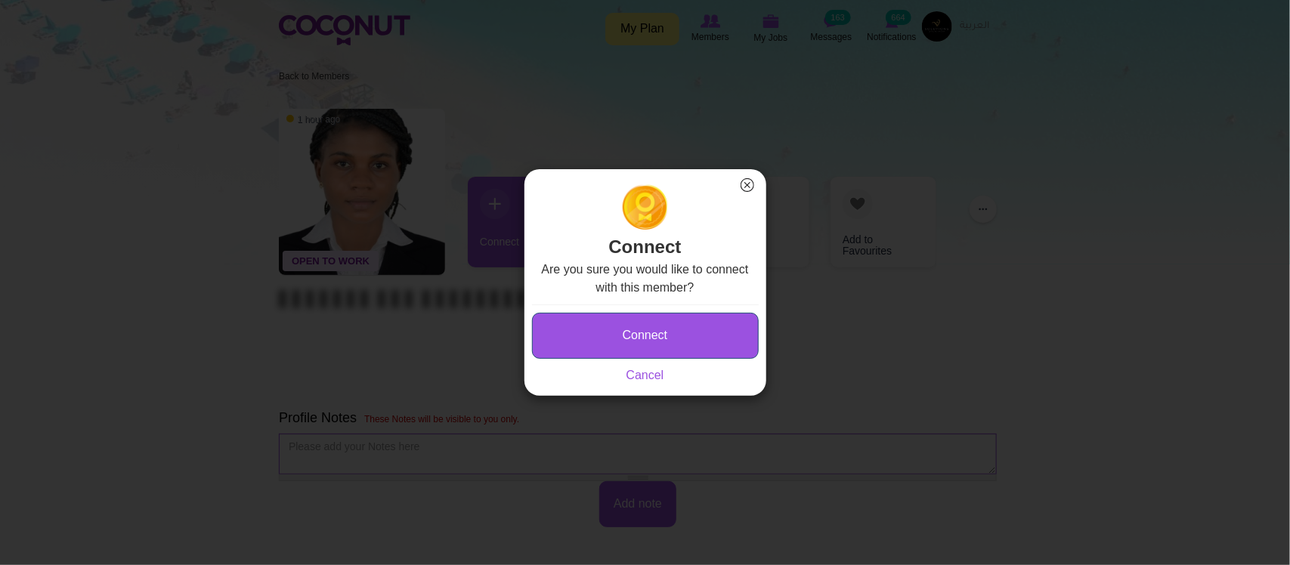
click at [648, 348] on button "Connect" at bounding box center [645, 336] width 227 height 46
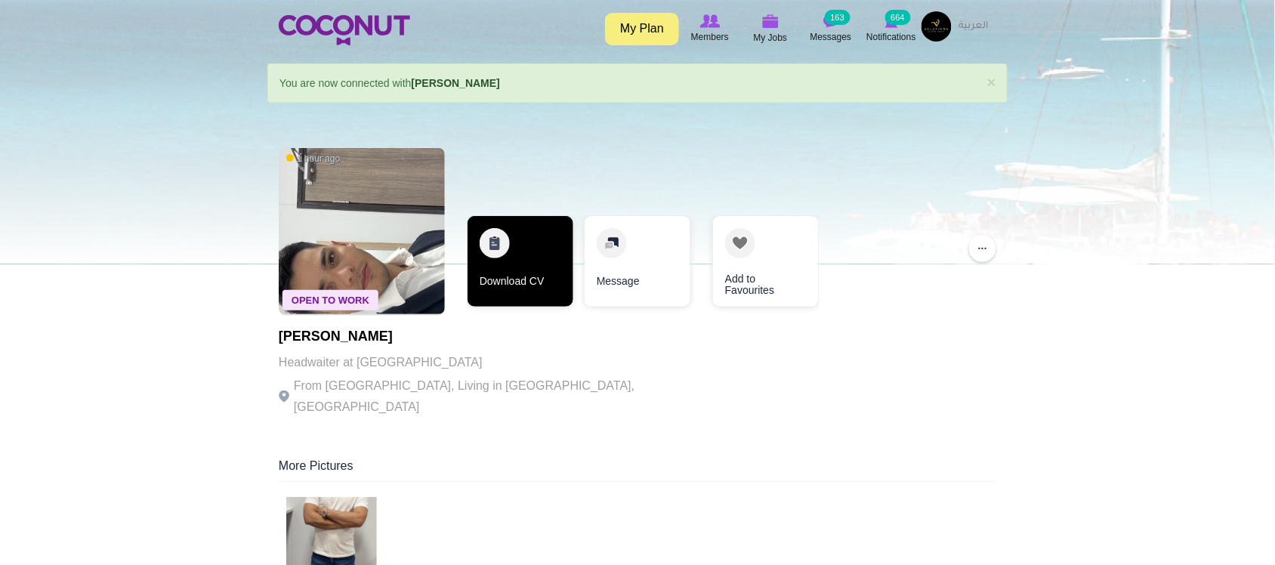
click at [493, 282] on link "Download CV" at bounding box center [521, 261] width 106 height 91
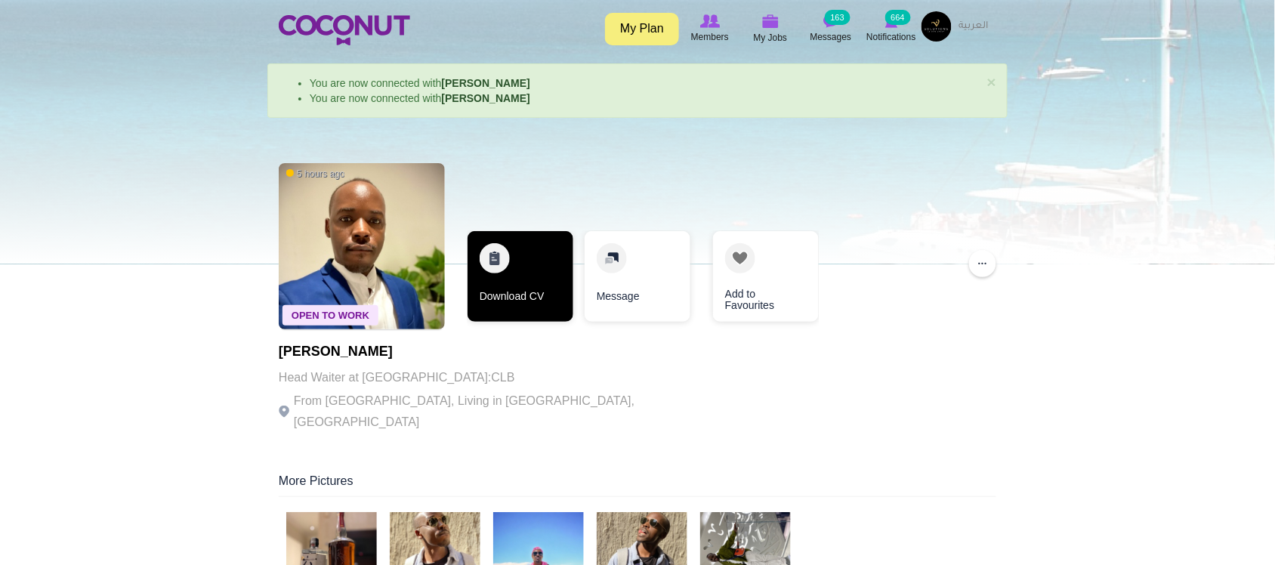
click at [540, 282] on link "Download CV" at bounding box center [521, 276] width 106 height 91
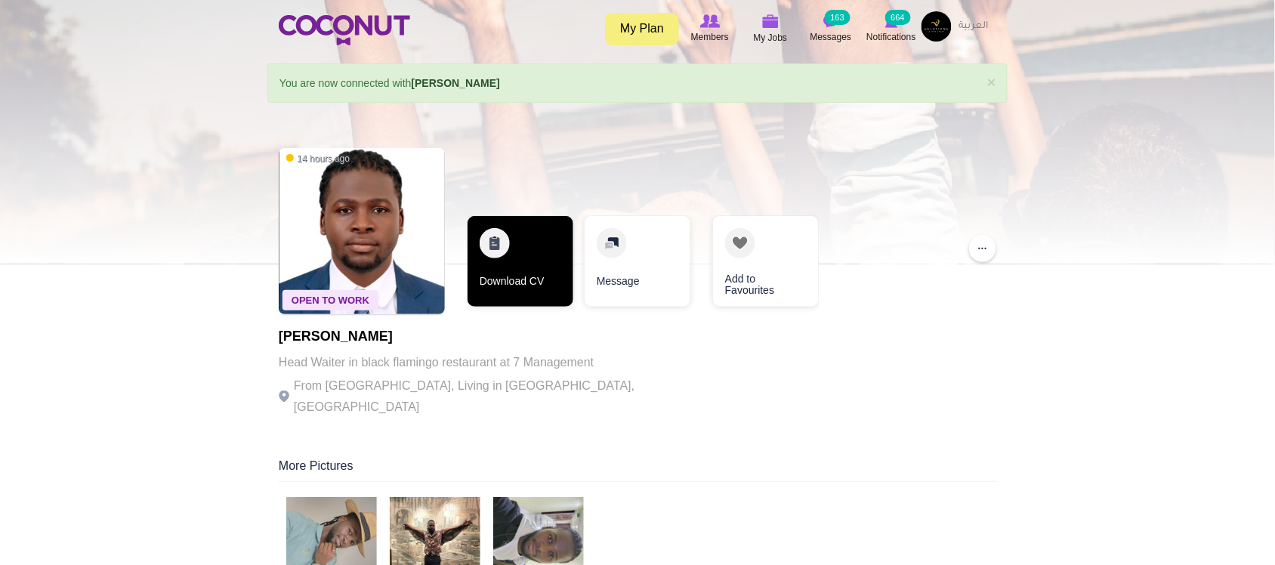
click at [512, 277] on link "Download CV" at bounding box center [521, 261] width 106 height 91
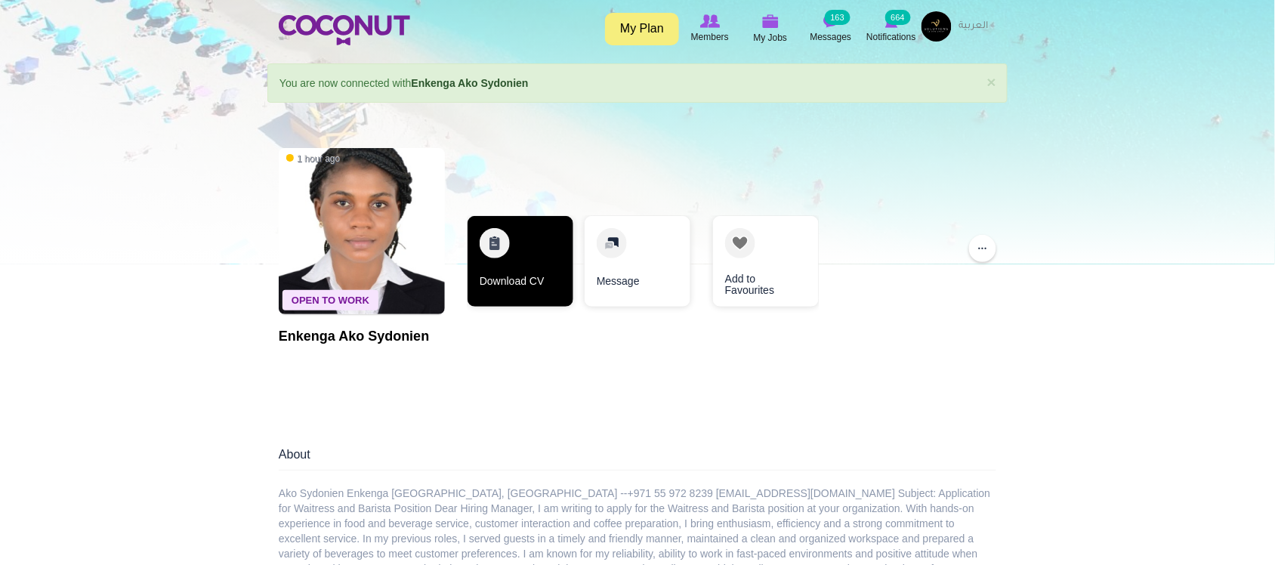
click at [516, 261] on link "Download CV" at bounding box center [521, 261] width 106 height 91
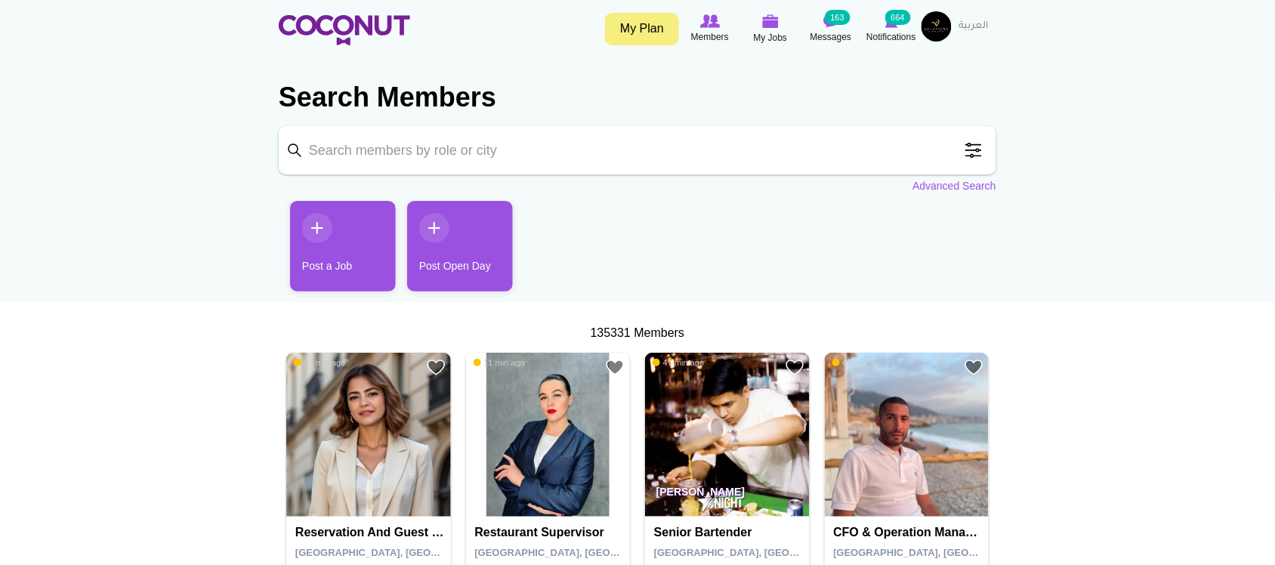
click at [604, 155] on input "Keyword" at bounding box center [638, 150] width 718 height 48
click at [966, 161] on span at bounding box center [974, 150] width 30 height 30
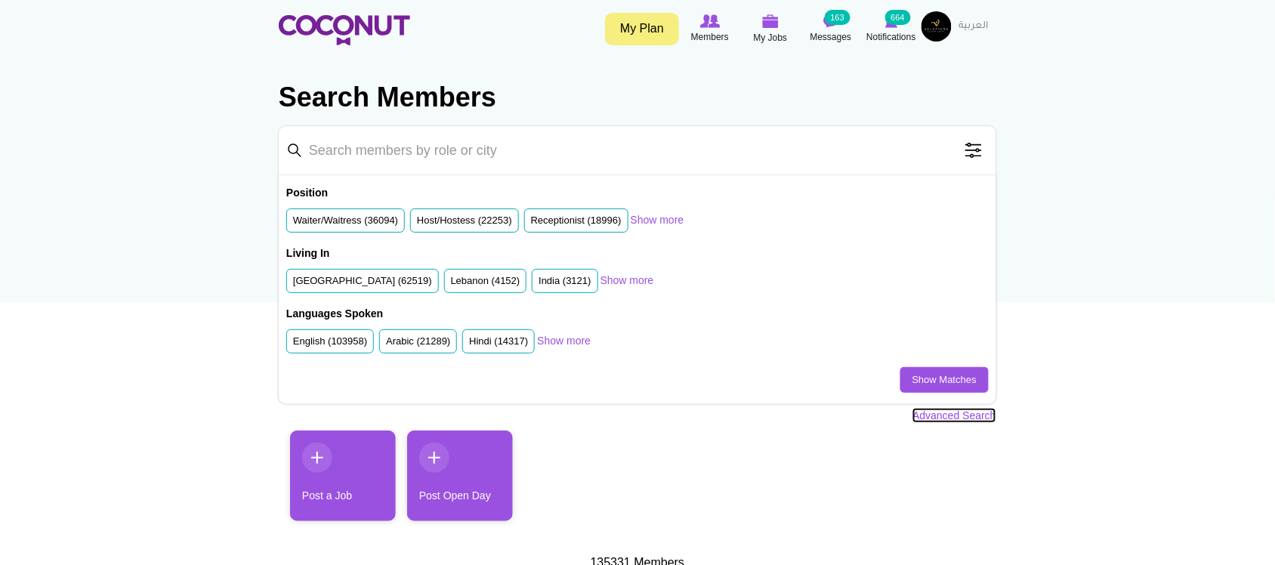
click at [954, 414] on link "Advanced Search" at bounding box center [955, 415] width 84 height 15
